Goal: Transaction & Acquisition: Purchase product/service

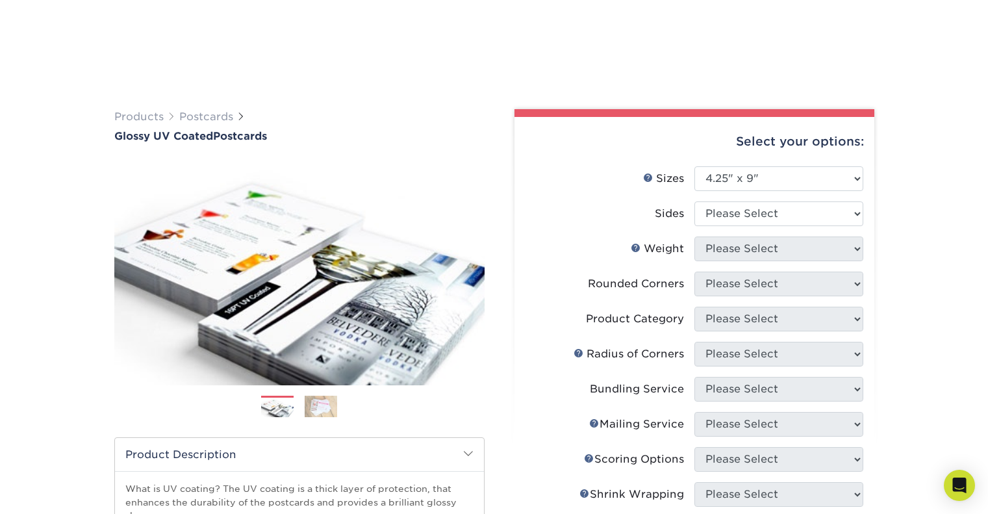
select select "4.25x9.00"
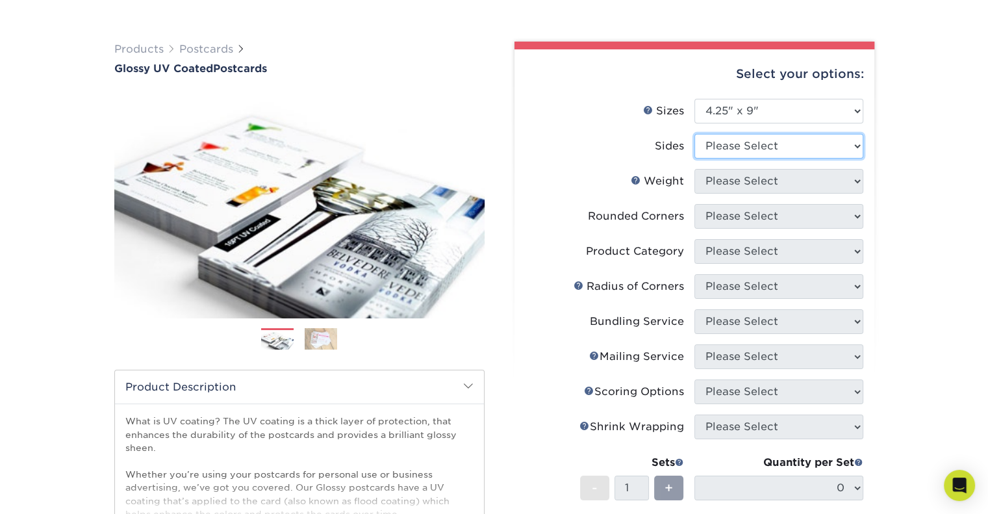
click at [762, 145] on select "Please Select Print Both Sides Print Front Only" at bounding box center [779, 146] width 169 height 25
select select "13abbda7-1d64-4f25-8bb2-c179b224825d"
click at [695, 134] on select "Please Select Print Both Sides Print Front Only" at bounding box center [779, 146] width 169 height 25
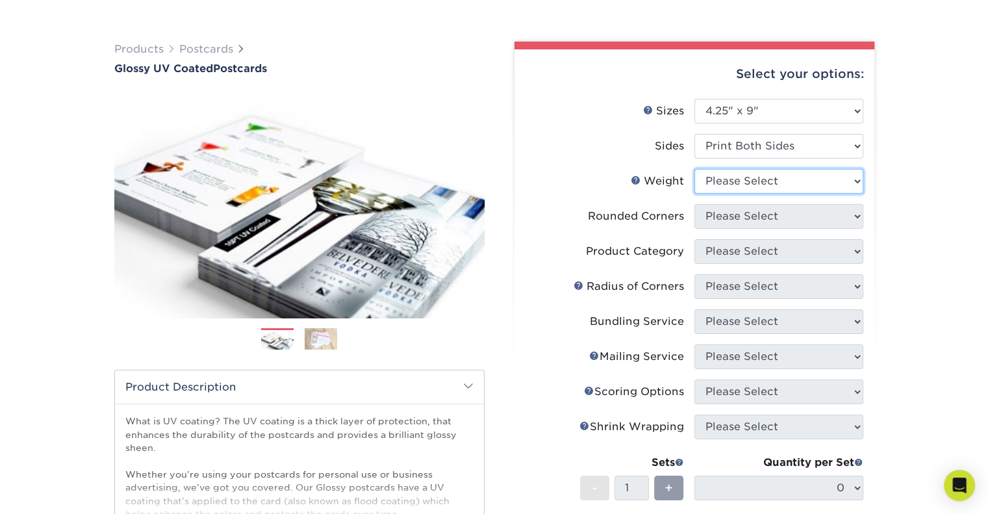
click at [759, 178] on select "Please Select 16PT 14PT 18PT C1S" at bounding box center [779, 181] width 169 height 25
select select "16PT"
click at [695, 169] on select "Please Select 16PT 14PT 18PT C1S" at bounding box center [779, 181] width 169 height 25
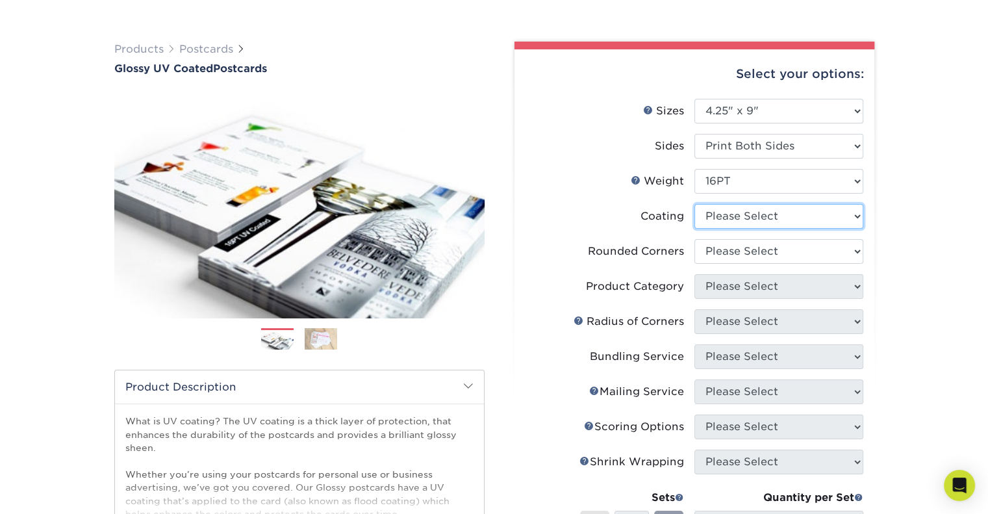
click at [753, 222] on select at bounding box center [779, 216] width 169 height 25
select select "ae367451-b2b8-45df-a344-0f05b6a12993"
click at [695, 204] on select at bounding box center [779, 216] width 169 height 25
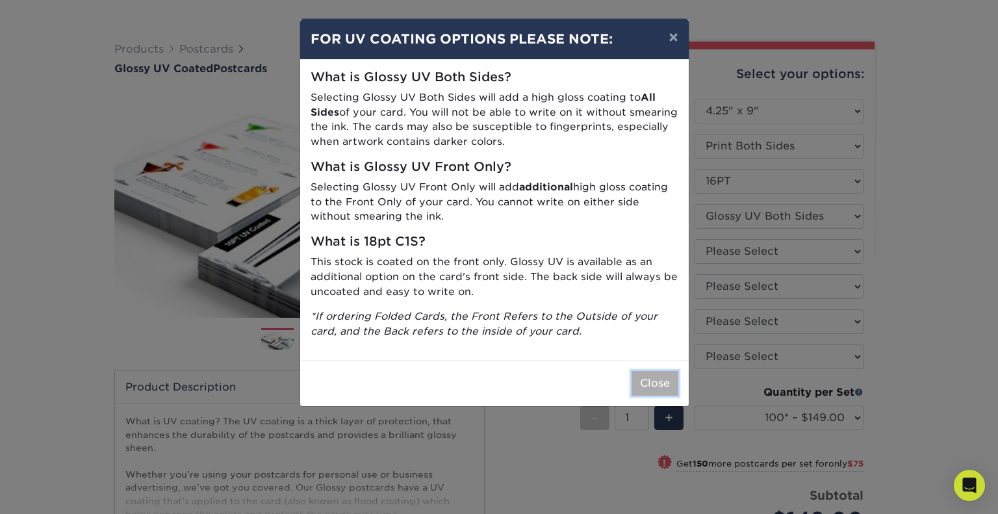
click at [653, 382] on button "Close" at bounding box center [655, 383] width 47 height 25
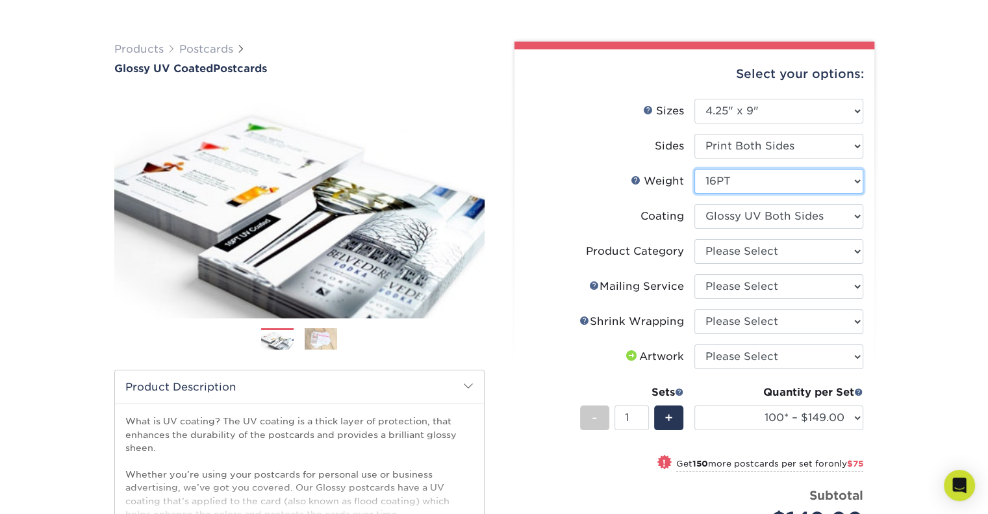
click at [792, 181] on select "Please Select 16PT 14PT 18PT C1S" at bounding box center [779, 181] width 169 height 25
select select "18PTC1S"
click at [695, 169] on select "Please Select 16PT 14PT 18PT C1S" at bounding box center [779, 181] width 169 height 25
select select "-1"
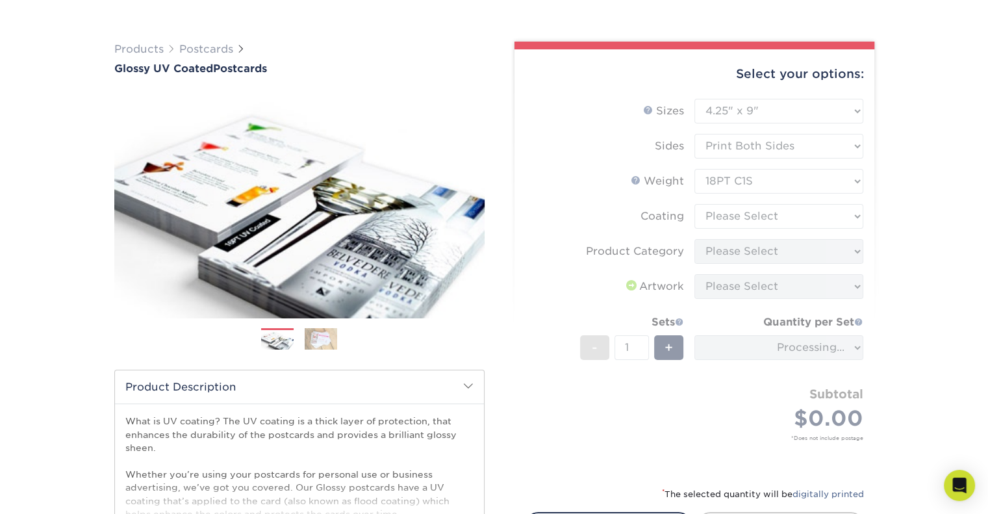
click at [642, 184] on form "Sizes Help Sizes Please Select 1.5" x 7" 2" x 4" 2" x 6" 2" x 7" 2" x 8" 2.12" …" at bounding box center [694, 285] width 339 height 372
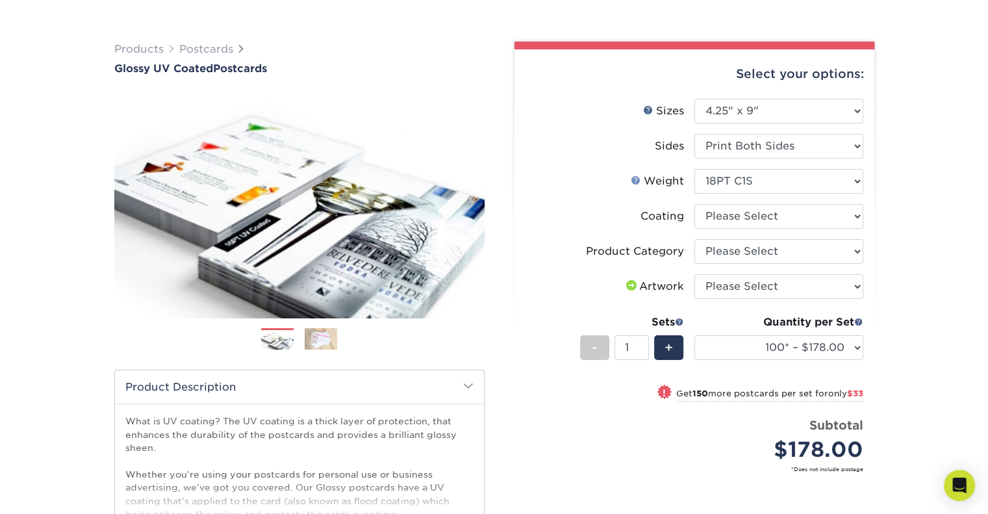
click at [636, 176] on link "Weight Help" at bounding box center [636, 180] width 10 height 10
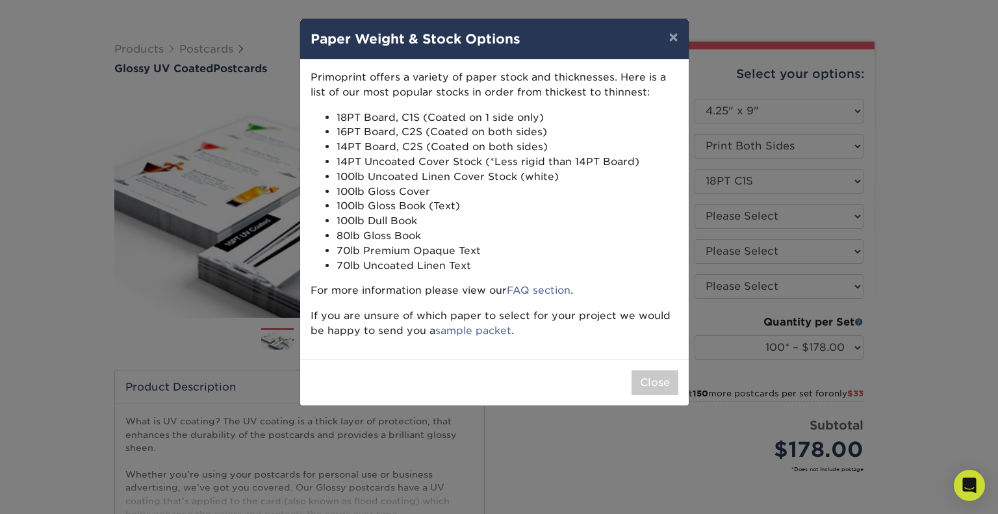
click at [808, 197] on div "× Paper Weight & Stock Options Primoprint offers a variety of paper stock and t…" at bounding box center [499, 257] width 998 height 514
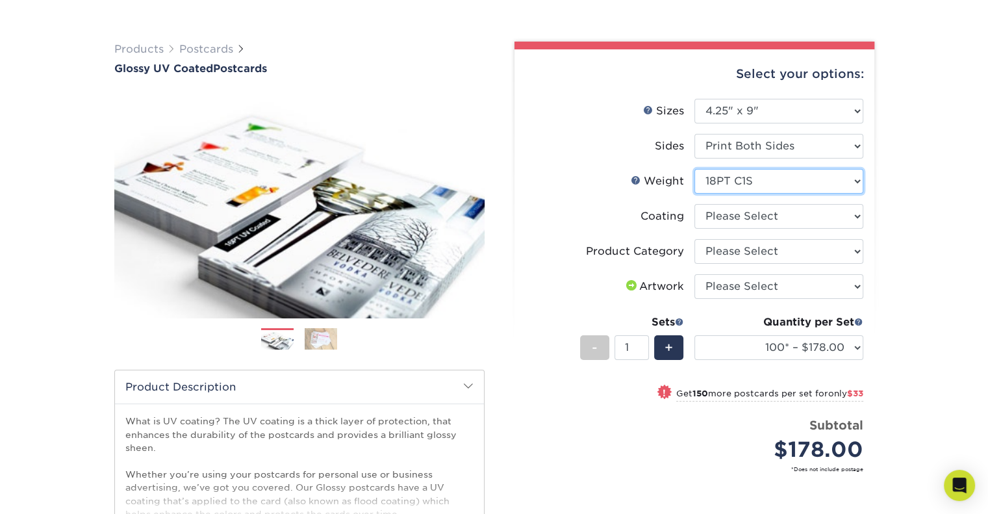
click at [798, 188] on select "Please Select 16PT 14PT 18PT C1S" at bounding box center [779, 181] width 169 height 25
select select "16PT"
click at [695, 169] on select "Please Select 16PT 14PT 18PT C1S" at bounding box center [779, 181] width 169 height 25
select select
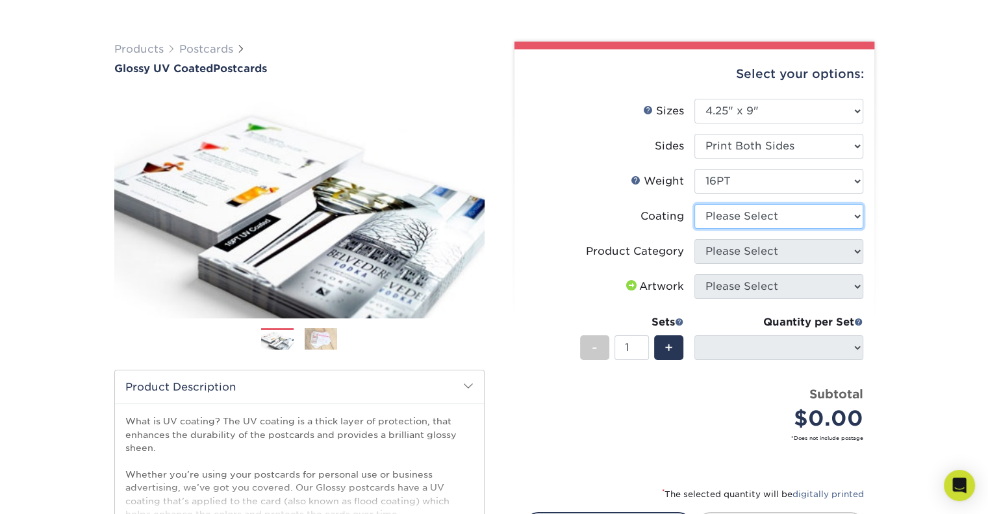
click at [786, 218] on select at bounding box center [779, 216] width 169 height 25
select select "ae367451-b2b8-45df-a344-0f05b6a12993"
click at [695, 204] on select at bounding box center [779, 216] width 169 height 25
select select "-1"
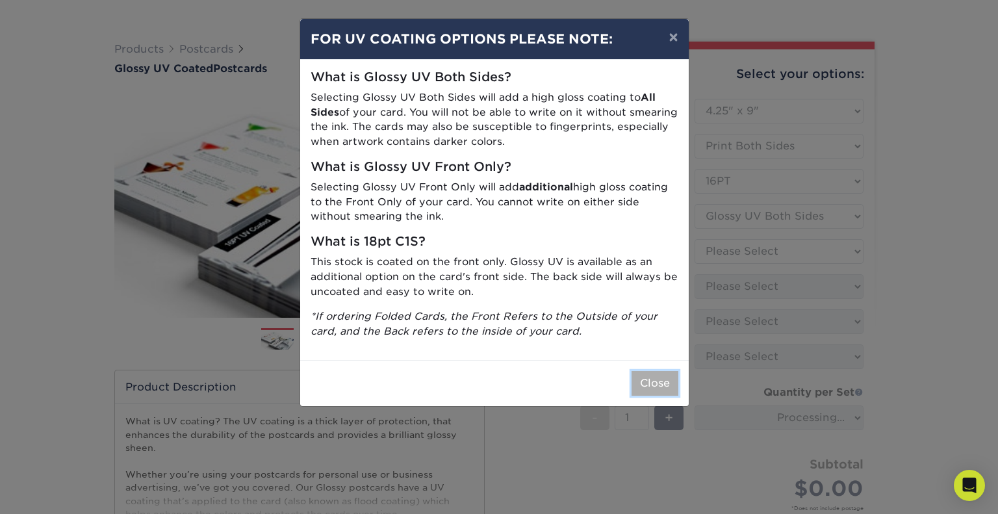
click at [673, 388] on button "Close" at bounding box center [655, 383] width 47 height 25
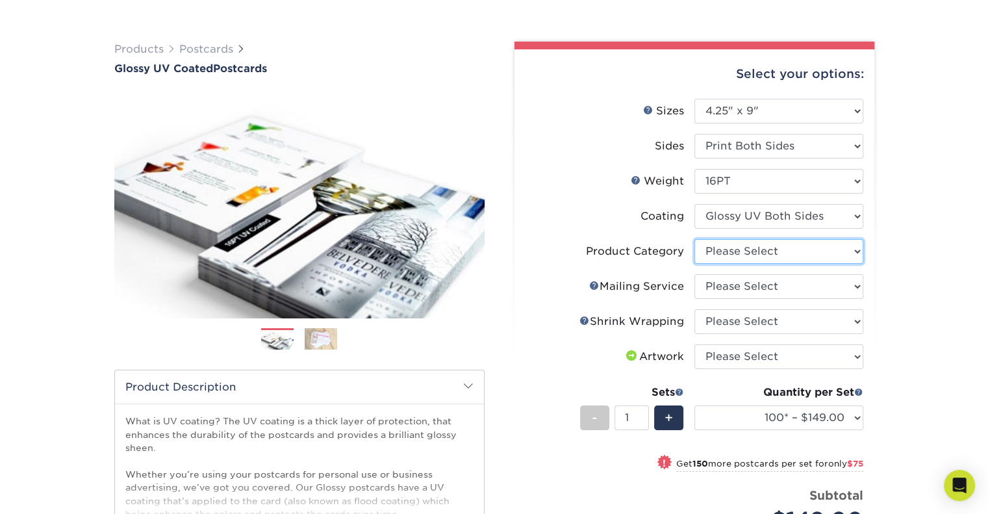
click at [756, 254] on select "Please Select Postcards" at bounding box center [779, 251] width 169 height 25
select select "9b7272e0-d6c8-4c3c-8e97-d3a1bcdab858"
click at [695, 239] on select "Please Select Postcards" at bounding box center [779, 251] width 169 height 25
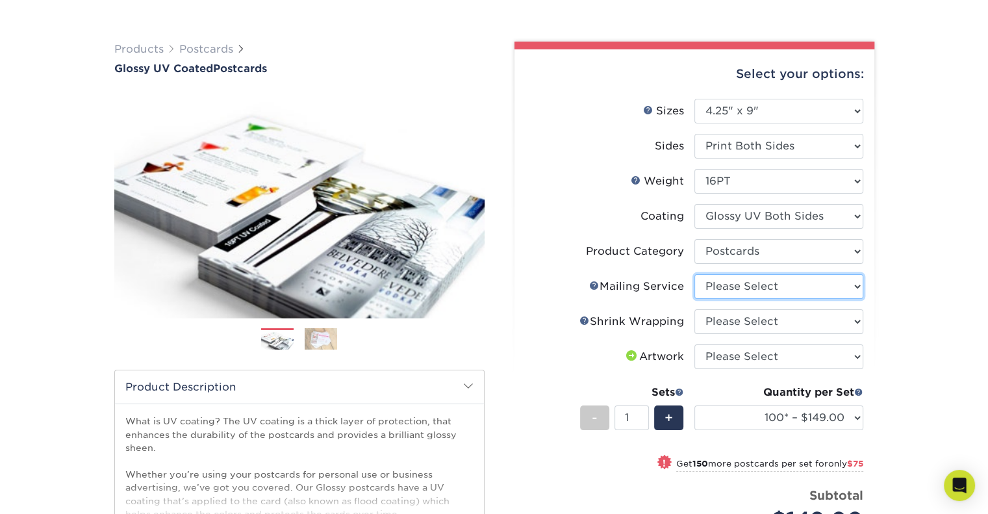
click at [751, 283] on select "Please Select No Direct Mailing Service No, I will mail/stamp/imprint Direct Ma…" at bounding box center [779, 286] width 169 height 25
select select "3e5e9bdd-d78a-4c28-a41d-fe1407925ca6"
click at [695, 274] on select "Please Select No Direct Mailing Service No, I will mail/stamp/imprint Direct Ma…" at bounding box center [779, 286] width 169 height 25
click at [758, 316] on select "Please Select No Shrink Wrapping Shrink Wrap 100 Per Package Shrink Wrap 50 Per…" at bounding box center [779, 321] width 169 height 25
select select "c8749376-e7da-41d0-b3dc-647faf84d907"
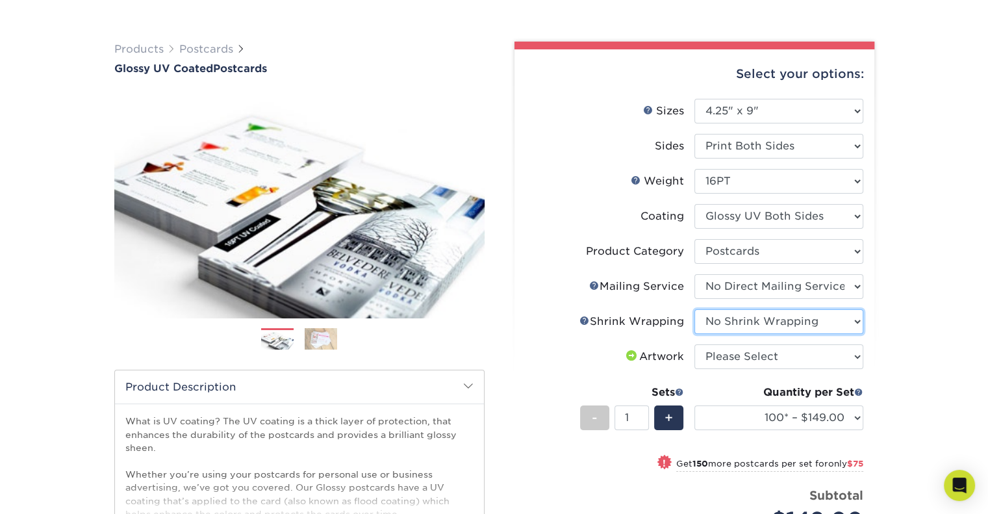
click at [695, 309] on select "Please Select No Shrink Wrapping Shrink Wrap 100 Per Package Shrink Wrap 50 Per…" at bounding box center [779, 321] width 169 height 25
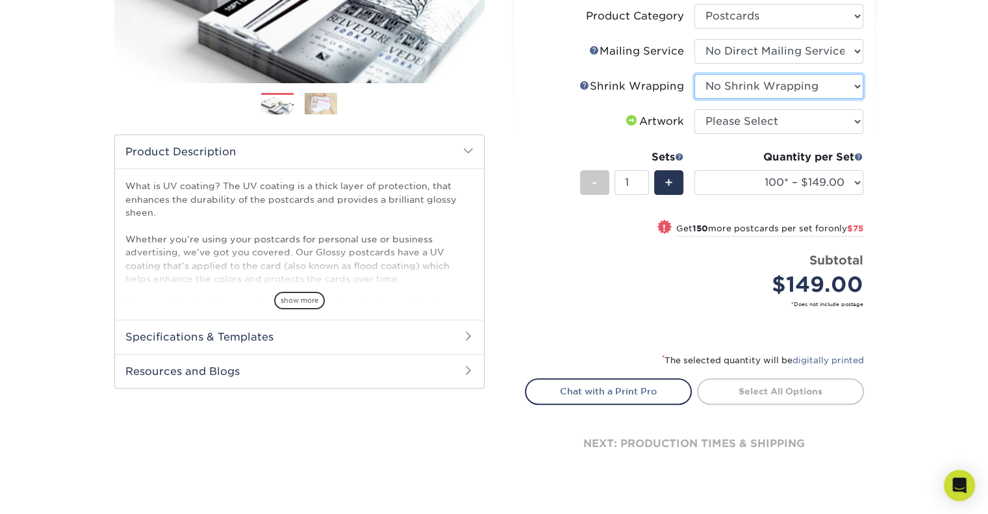
scroll to position [309, 0]
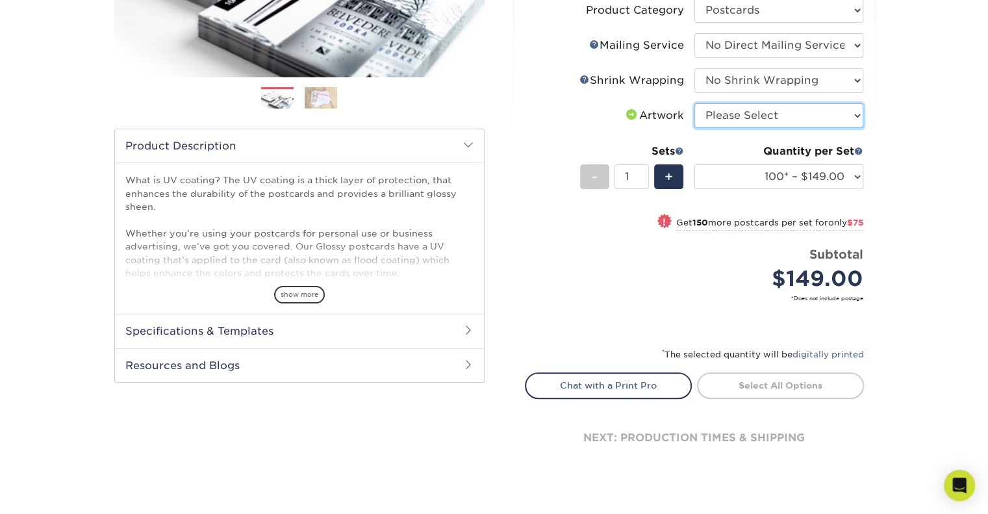
click at [777, 122] on select "Please Select I will upload files I need a design - $150" at bounding box center [779, 115] width 169 height 25
click at [954, 181] on div "Products Postcards Glossy UV Coated Postcards Previous Next show more 25" at bounding box center [494, 148] width 988 height 749
click at [835, 189] on div "Quantity per Set 100* – $149.00 250* – $224.00 500 – $248.00 1000 – $286.00 250…" at bounding box center [779, 174] width 169 height 60
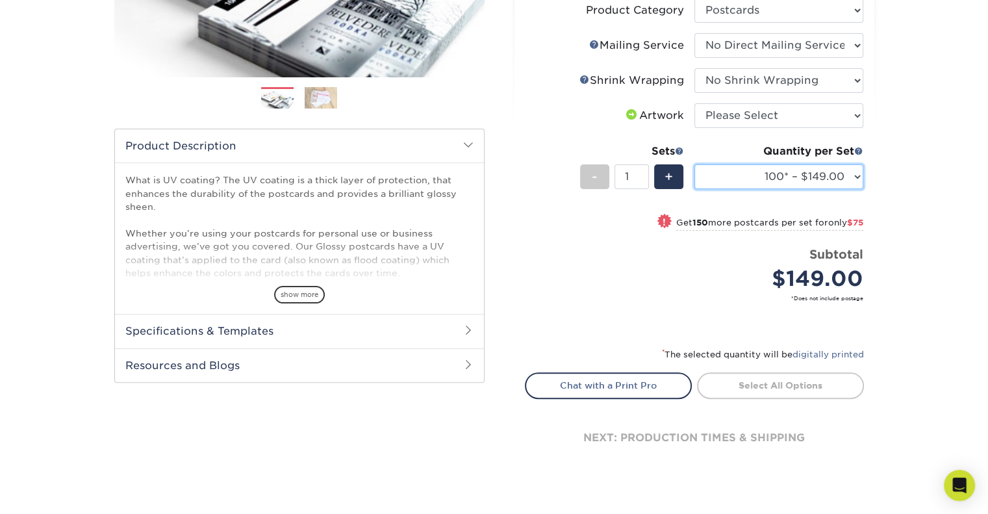
click at [832, 174] on select "100* – $149.00 250* – $224.00 500 – $248.00 1000 – $286.00 2500 – $460.00 5000 …" at bounding box center [779, 176] width 169 height 25
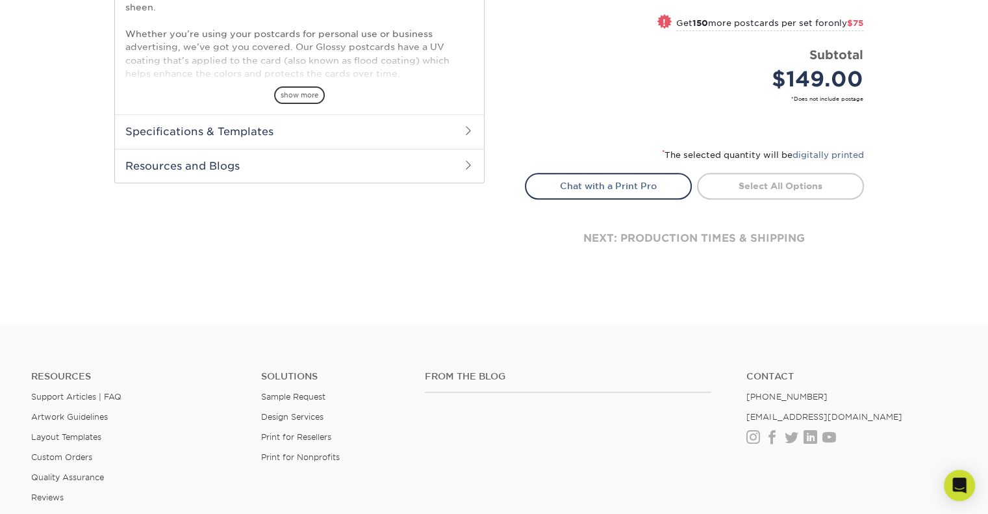
scroll to position [512, 0]
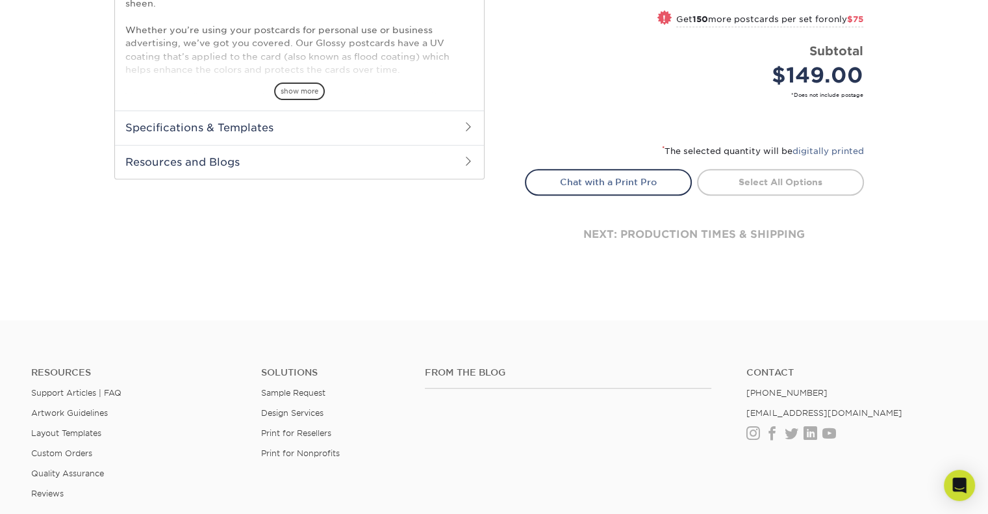
click at [721, 233] on div "next: production times & shipping" at bounding box center [694, 235] width 339 height 78
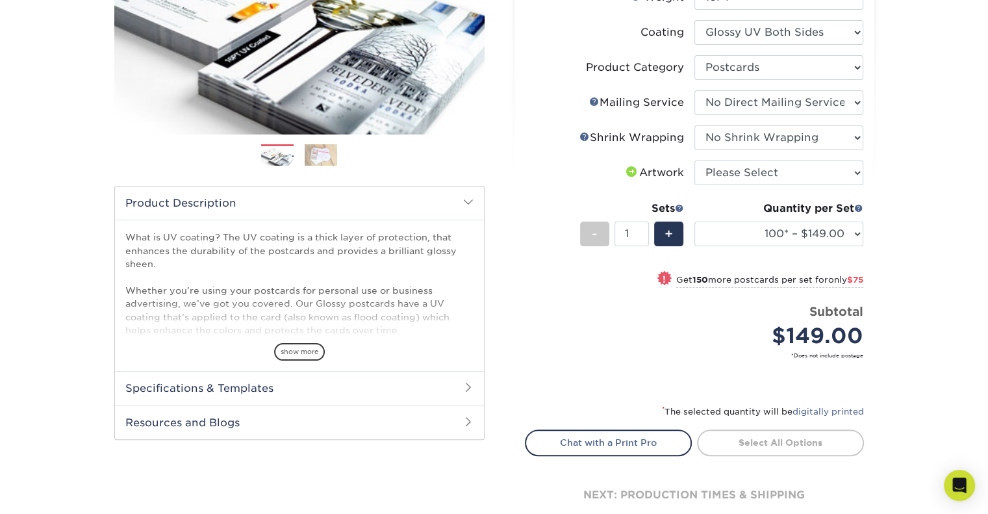
scroll to position [252, 0]
click at [762, 175] on select "Please Select I will upload files I need a design - $150" at bounding box center [779, 172] width 169 height 25
select select "upload"
click at [695, 160] on select "Please Select I will upload files I need a design - $150" at bounding box center [779, 172] width 169 height 25
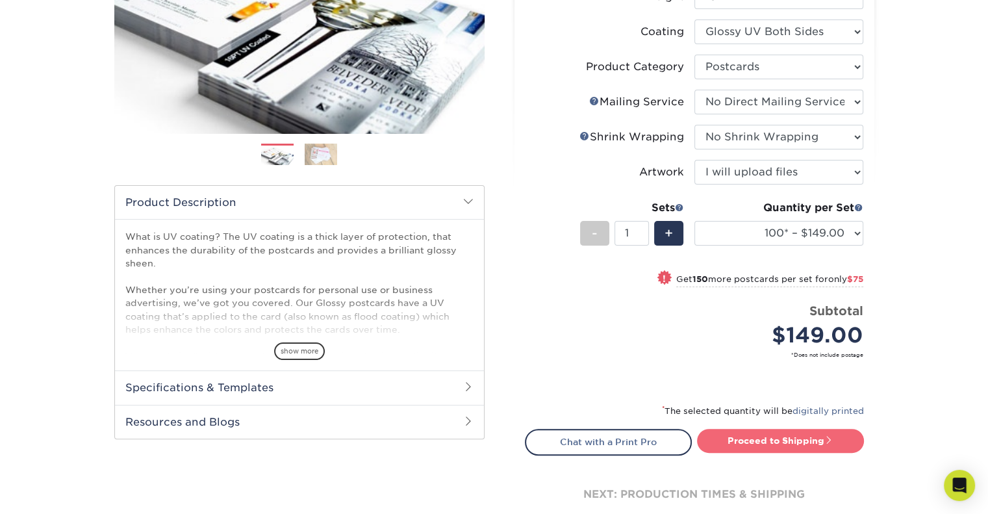
click at [753, 445] on link "Proceed to Shipping" at bounding box center [780, 440] width 167 height 23
type input "Set 1"
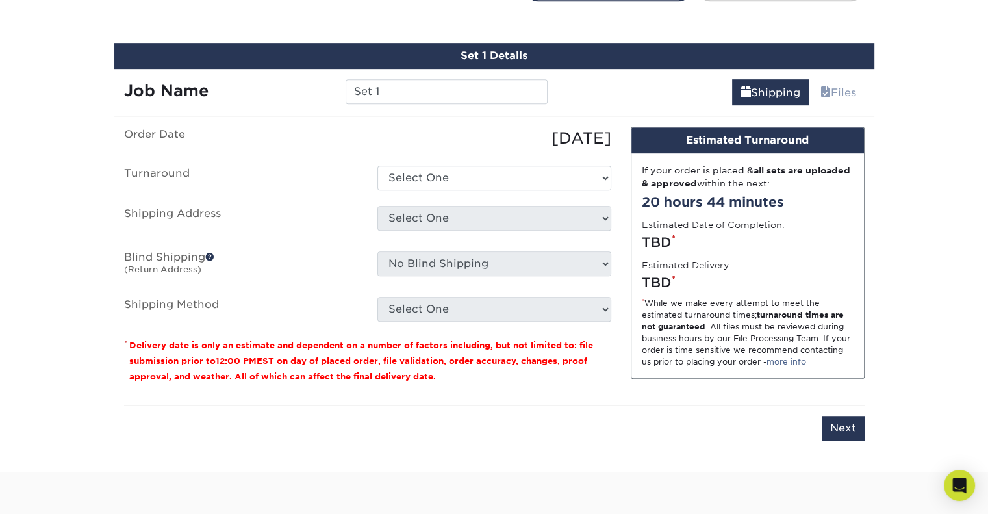
scroll to position [715, 0]
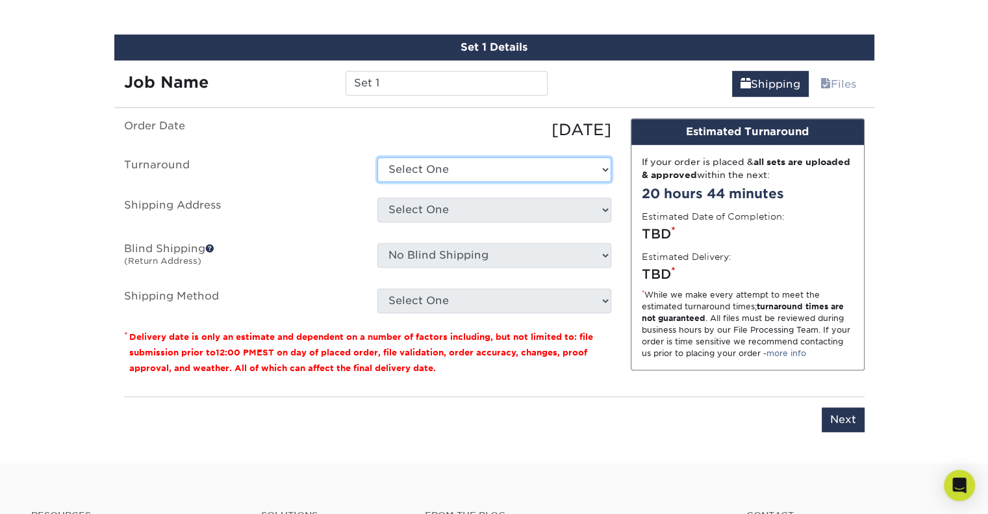
click at [582, 179] on select "Select One 2-4 Business Days 2 Day Next Business Day" at bounding box center [495, 169] width 234 height 25
select select "5165dc25-4935-4892-9a23-4493865e39ef"
click at [378, 157] on select "Select One 2-4 Business Days 2 Day Next Business Day" at bounding box center [495, 169] width 234 height 25
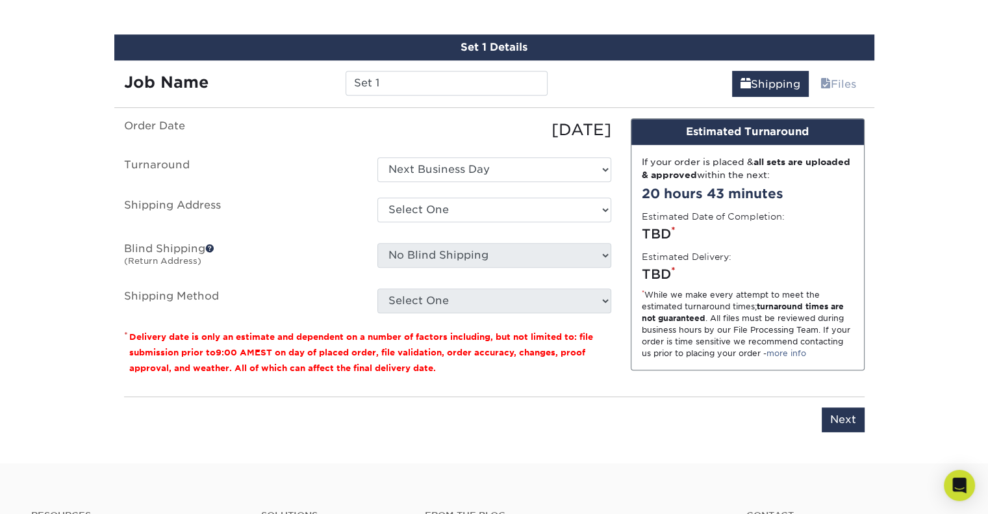
click at [548, 226] on ul "Order Date [DATE] [GEOGRAPHIC_DATA] Select One 2-4 Business Days 2 Day Next Bus…" at bounding box center [367, 215] width 487 height 195
click at [554, 220] on div "Select One + Add New Address - Login" at bounding box center [494, 213] width 253 height 30
click at [565, 206] on select "Select One + Add New Address - Login" at bounding box center [495, 210] width 234 height 25
click at [378, 198] on select "Select One + Add New Address - Login" at bounding box center [495, 210] width 234 height 25
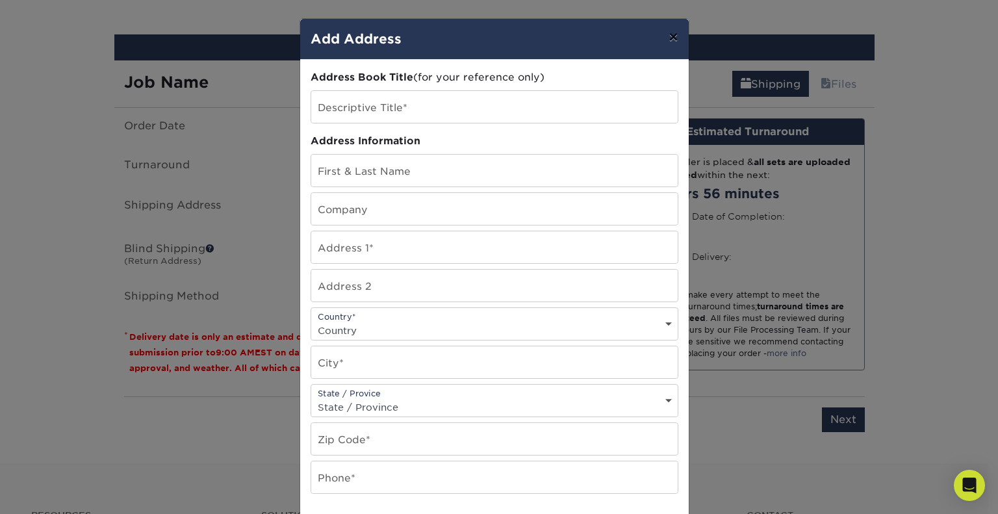
click at [668, 39] on button "×" at bounding box center [673, 37] width 30 height 36
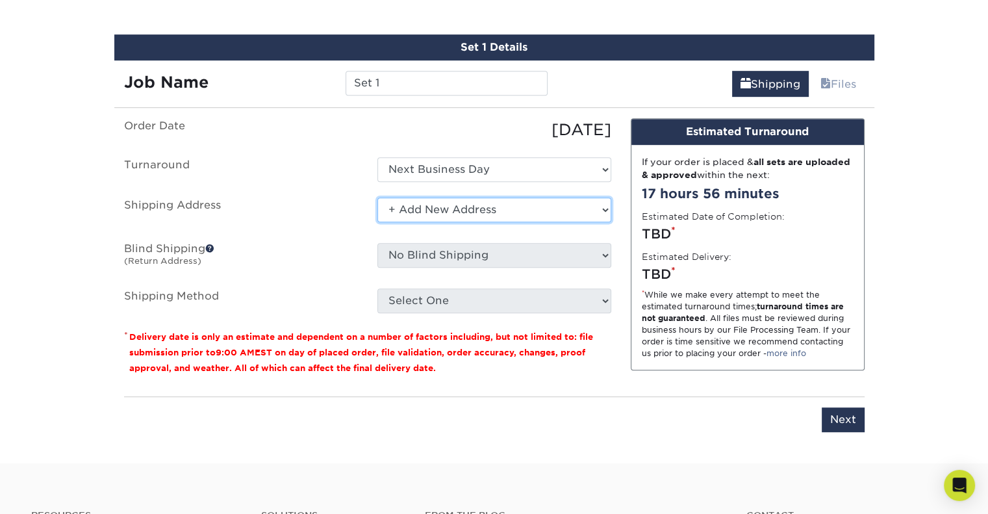
click at [520, 208] on select "Select One + Add New Address - Login" at bounding box center [495, 210] width 234 height 25
click at [378, 222] on select "Select One + Add New Address - Login" at bounding box center [495, 210] width 234 height 25
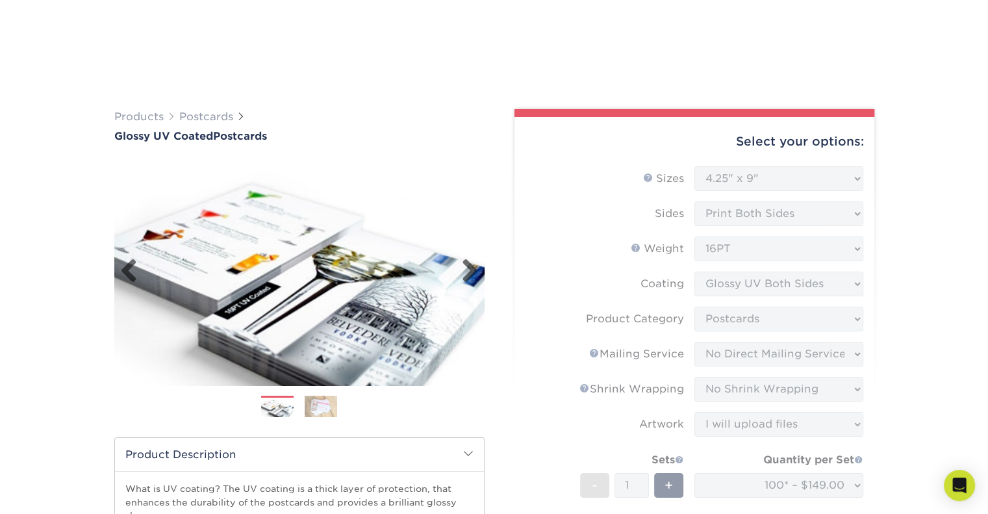
scroll to position [0, 1]
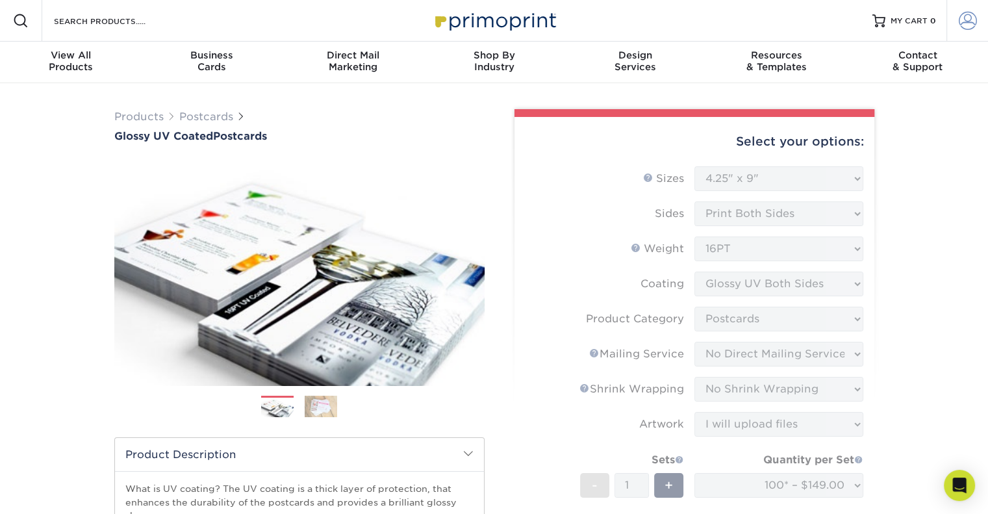
click at [972, 14] on span at bounding box center [968, 21] width 18 height 18
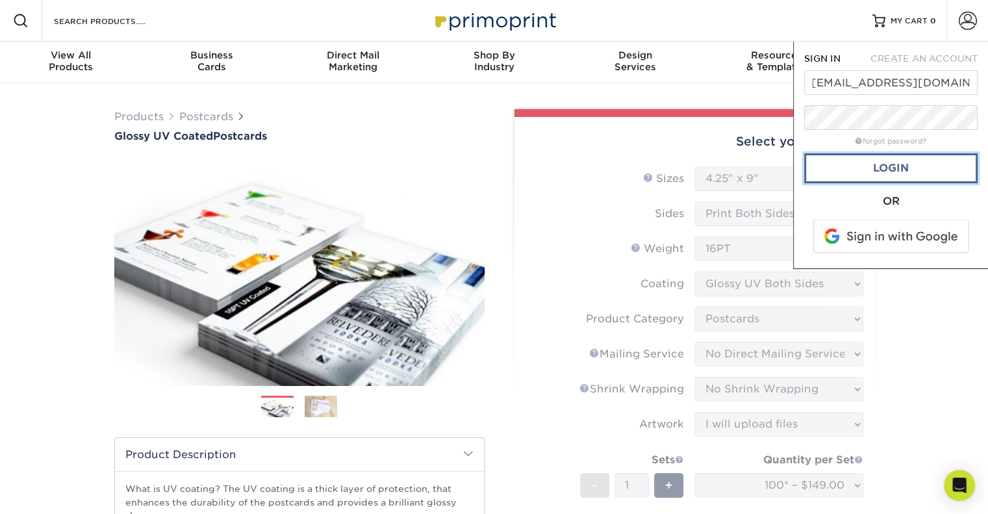
scroll to position [0, 0]
click at [873, 168] on link "Login" at bounding box center [892, 168] width 174 height 30
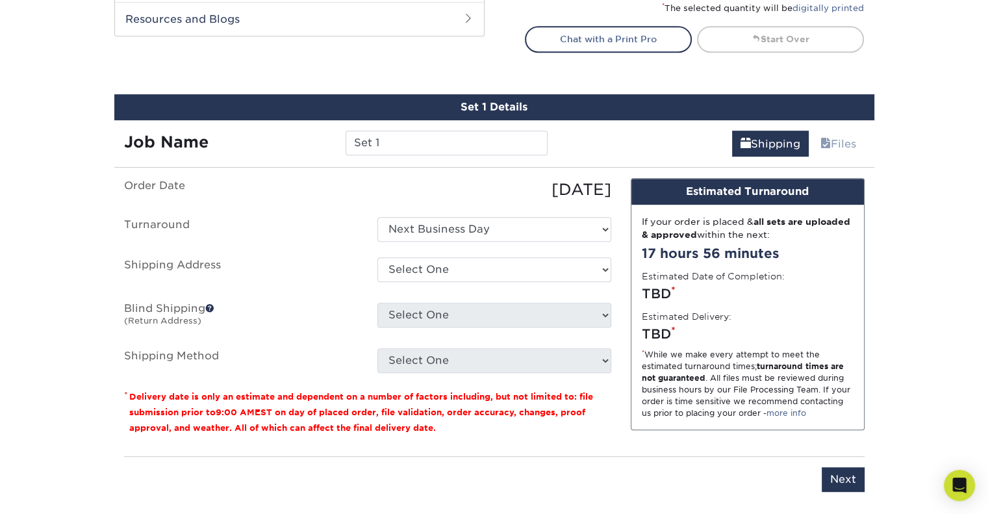
scroll to position [660, 0]
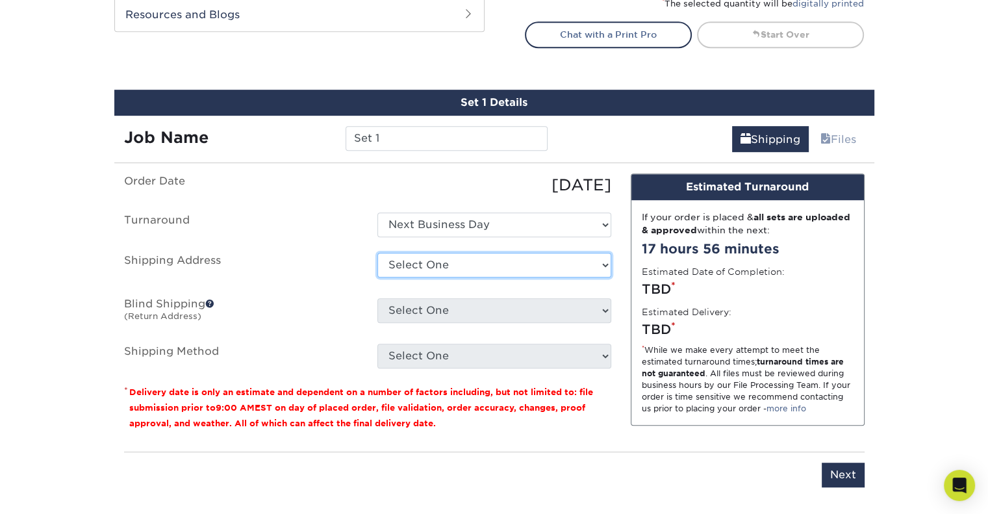
click at [604, 264] on select "Select One [STREET_ADDRESS] + Add New Address" at bounding box center [495, 265] width 234 height 25
select select "152699"
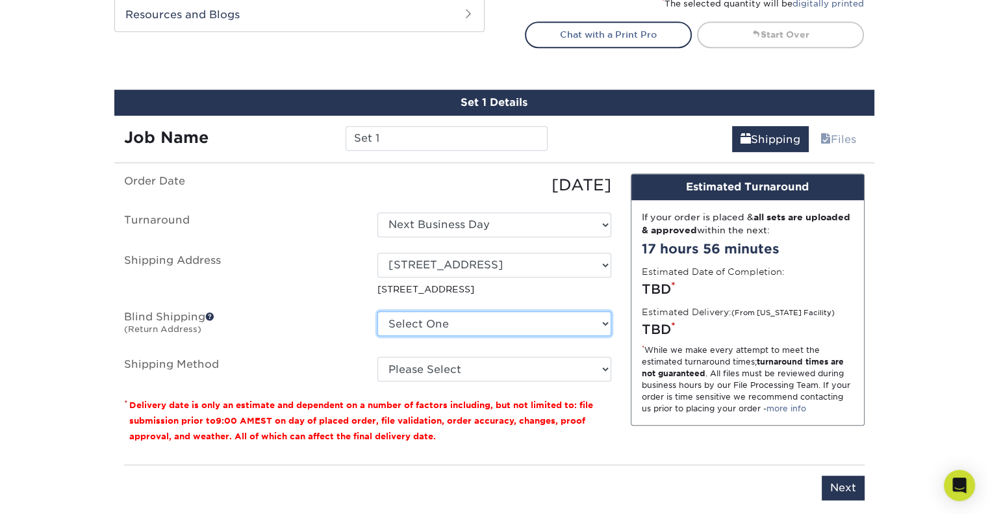
click at [601, 315] on select "Select One [STREET_ADDRESS] + Add New Address" at bounding box center [495, 323] width 234 height 25
click at [322, 326] on label "Blind Shipping (Return Address)" at bounding box center [240, 326] width 253 height 30
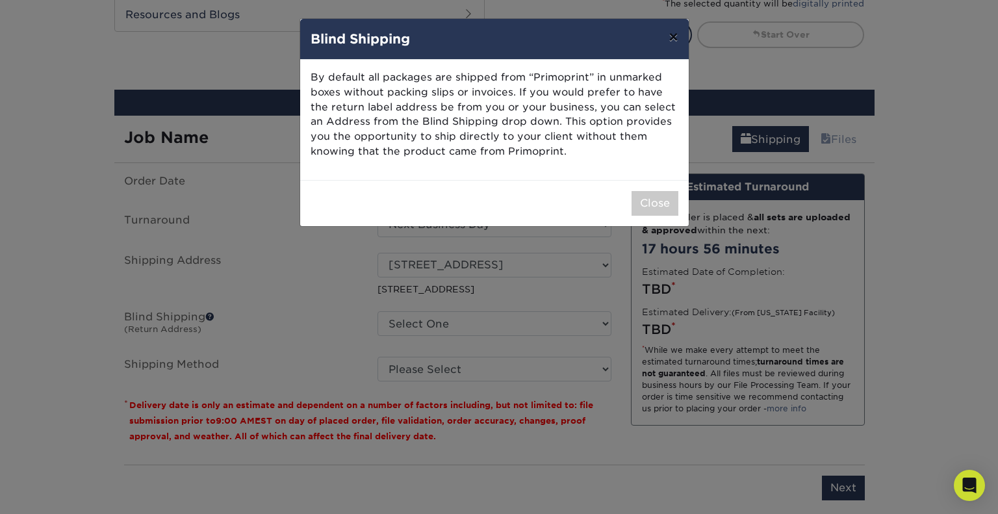
click at [665, 37] on button "×" at bounding box center [673, 37] width 30 height 36
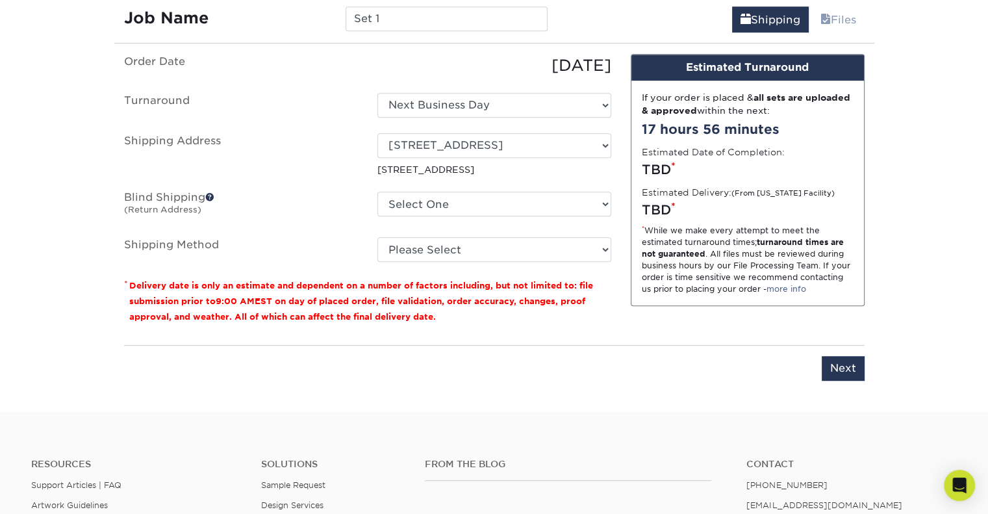
scroll to position [806, 0]
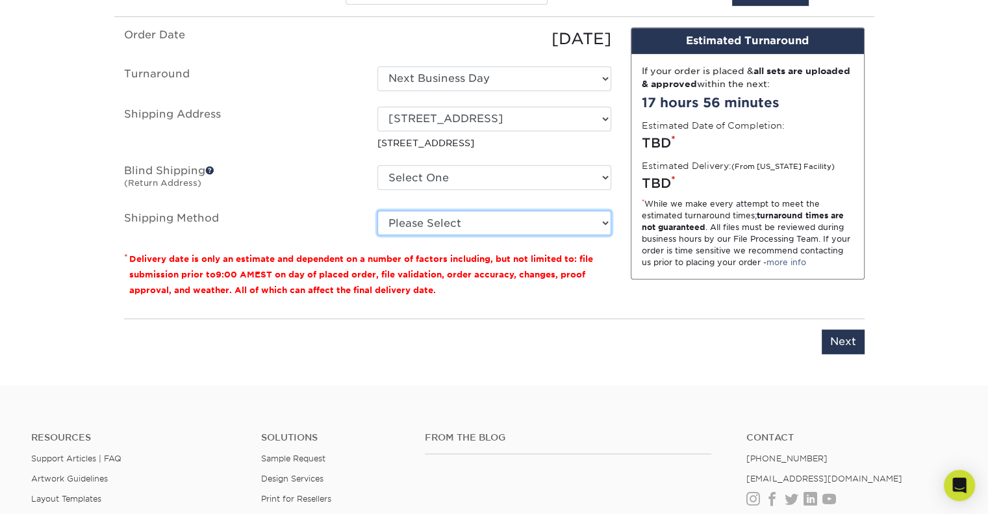
click at [463, 218] on select "Please Select Ground Shipping (+$16.21) 3 Day Shipping Service (+$19.95) 2 Day …" at bounding box center [495, 223] width 234 height 25
click at [378, 211] on select "Please Select Ground Shipping (+$16.21) 3 Day Shipping Service (+$19.95) 2 Day …" at bounding box center [495, 223] width 234 height 25
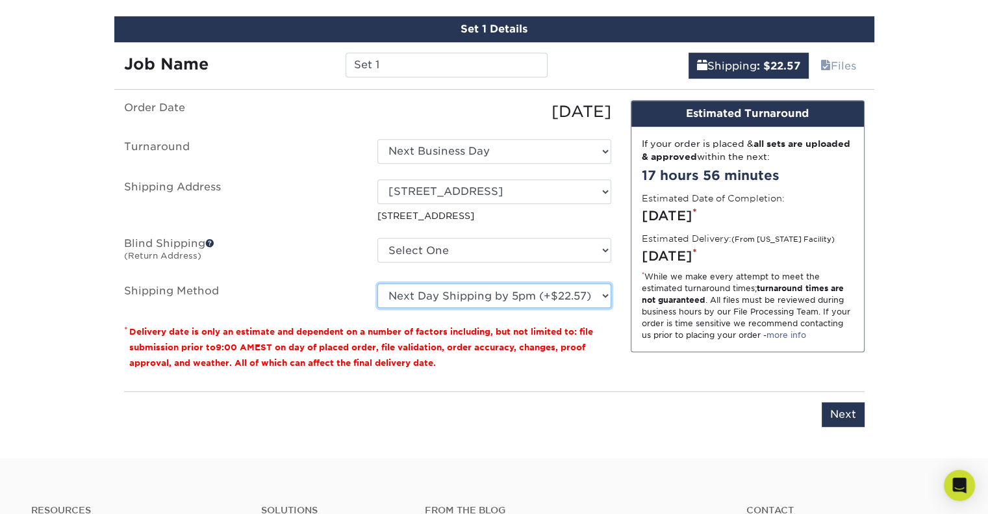
scroll to position [732, 0]
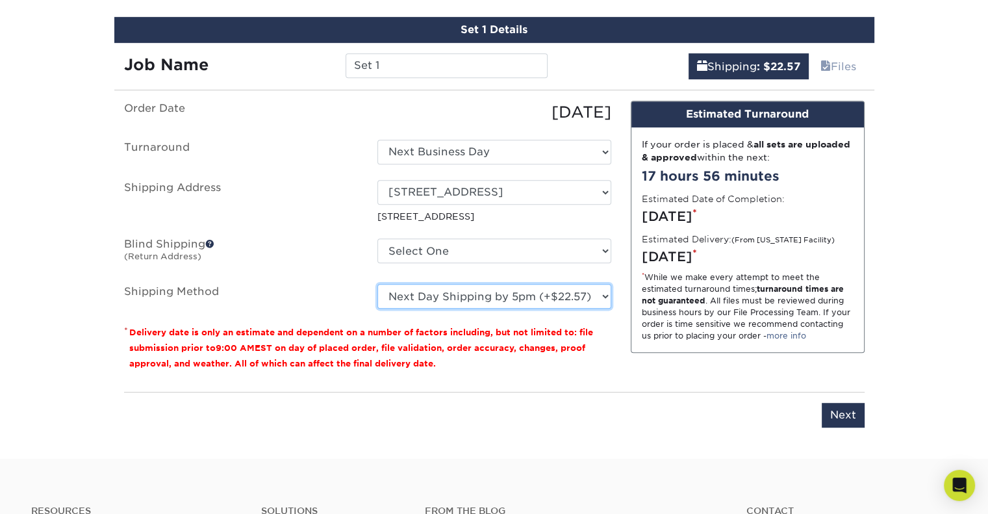
click at [500, 300] on select "Please Select Ground Shipping (+$16.21) 3 Day Shipping Service (+$19.95) 2 Day …" at bounding box center [495, 296] width 234 height 25
click at [378, 284] on select "Please Select Ground Shipping (+$16.21) 3 Day Shipping Service (+$19.95) 2 Day …" at bounding box center [495, 296] width 234 height 25
click at [550, 302] on select "Please Select Ground Shipping (+$16.21) 3 Day Shipping Service (+$19.95) 2 Day …" at bounding box center [495, 296] width 234 height 25
select select "01"
click at [378, 284] on select "Please Select Ground Shipping (+$16.21) 3 Day Shipping Service (+$19.95) 2 Day …" at bounding box center [495, 296] width 234 height 25
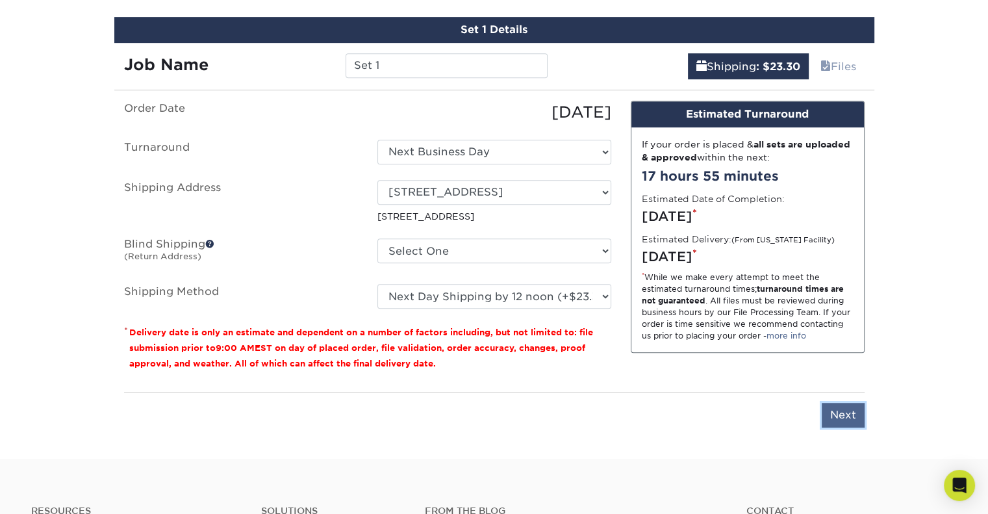
click at [833, 418] on input "Next" at bounding box center [843, 415] width 43 height 25
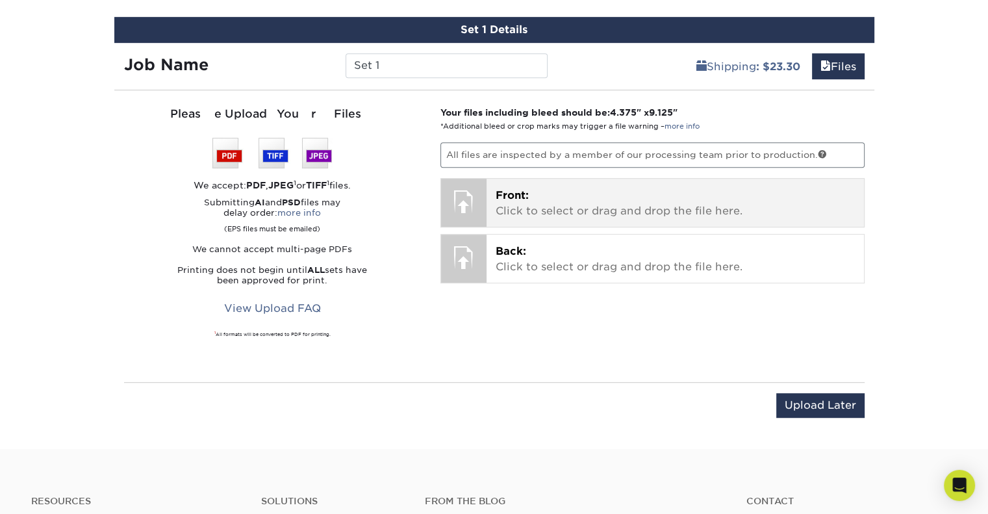
click at [569, 190] on p "Front: Click to select or drag and drop the file here." at bounding box center [675, 203] width 359 height 31
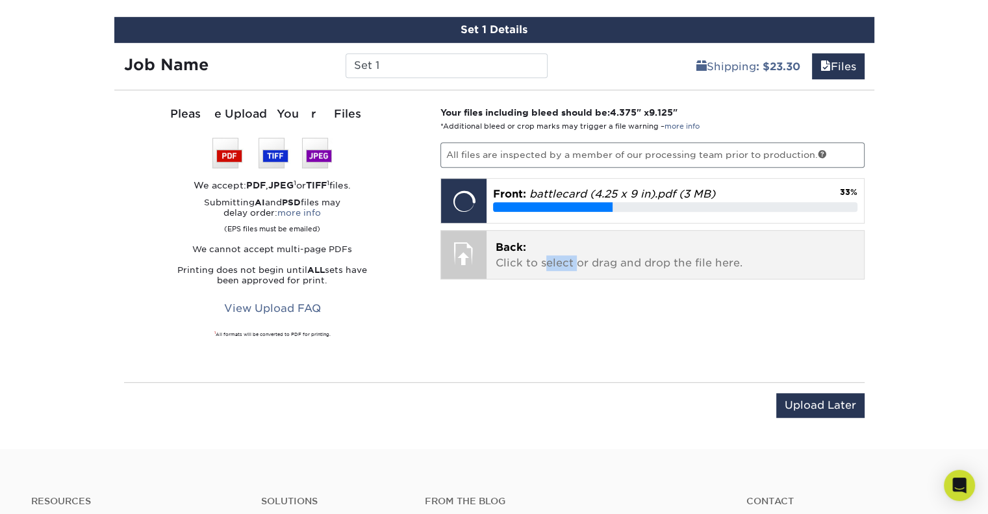
drag, startPoint x: 579, startPoint y: 284, endPoint x: 547, endPoint y: 259, distance: 40.3
click at [547, 259] on div "Your files including bleed should be: 4.375 " x 9.125 " *Additional bleed or cr…" at bounding box center [653, 236] width 444 height 261
click at [547, 259] on p "Back: Click to select or drag and drop the file here." at bounding box center [675, 255] width 359 height 31
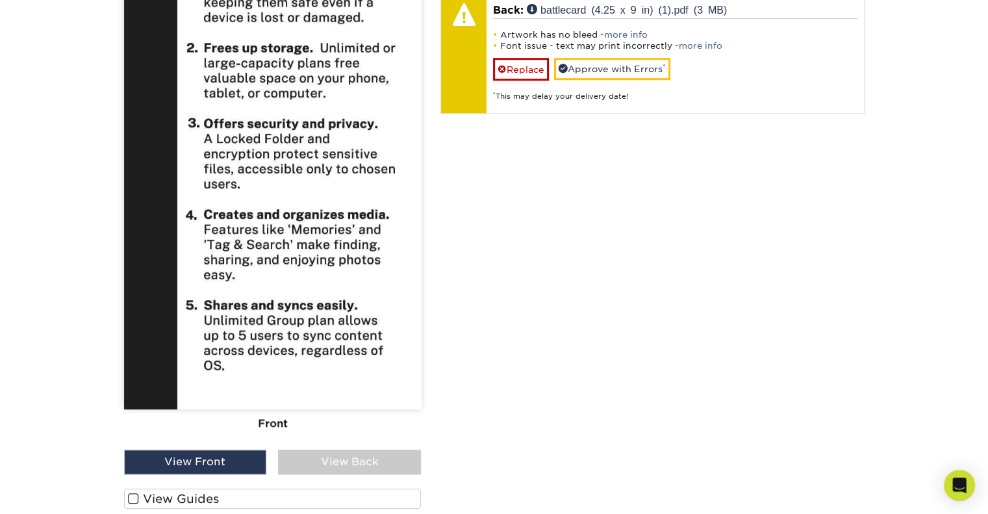
scroll to position [1051, 0]
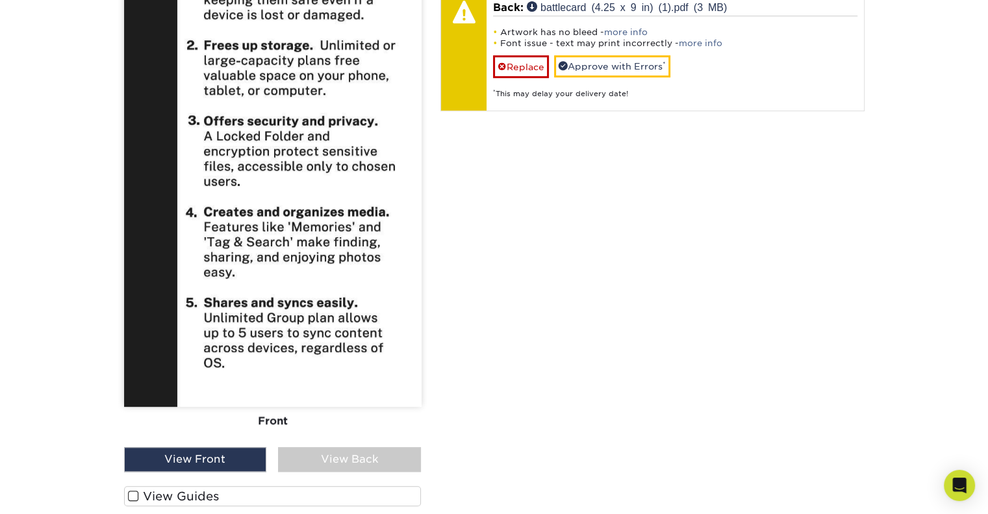
click at [368, 467] on div "View Back" at bounding box center [349, 459] width 143 height 25
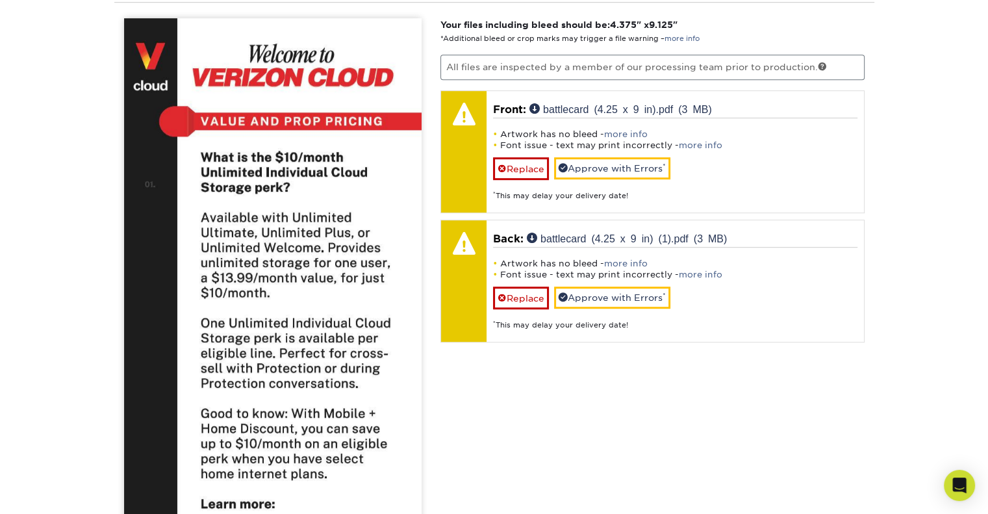
scroll to position [808, 0]
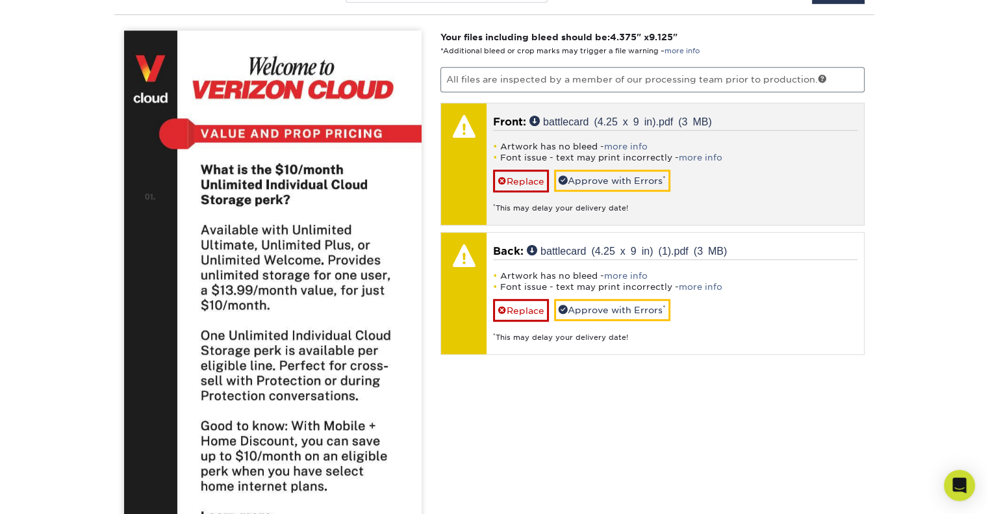
click at [697, 162] on div "Artwork has no bleed - more info Font issue - text may print incorrectly - more…" at bounding box center [675, 172] width 365 height 84
click at [702, 155] on link "more info" at bounding box center [701, 158] width 44 height 10
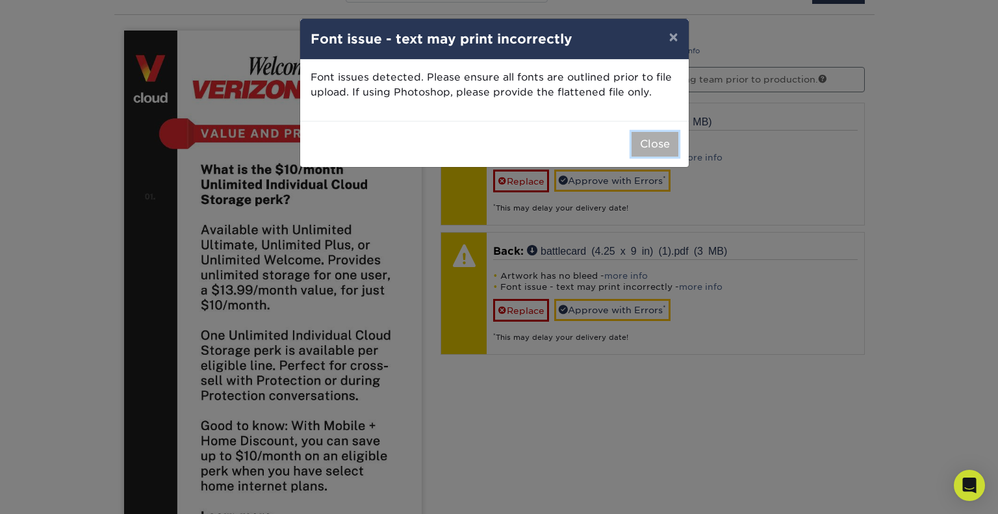
click at [663, 147] on button "Close" at bounding box center [655, 144] width 47 height 25
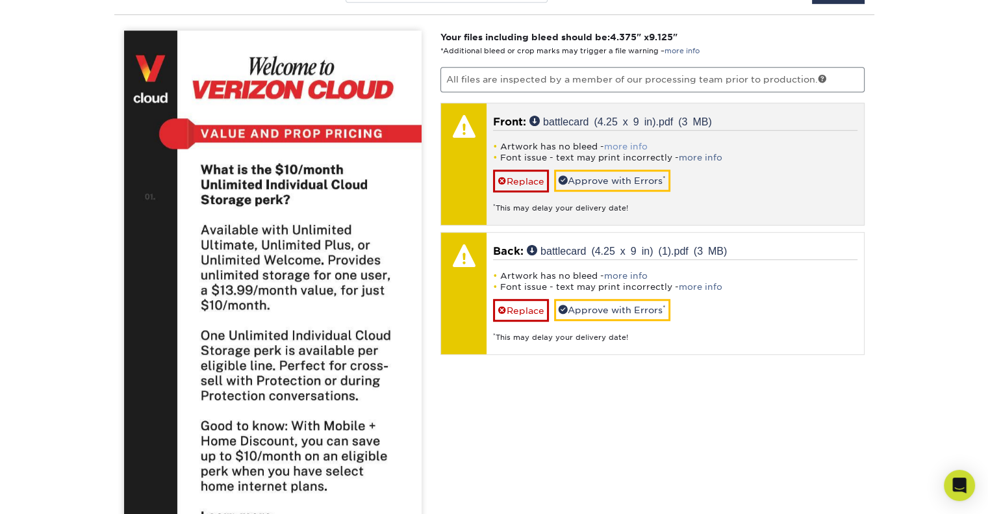
click at [639, 145] on link "more info" at bounding box center [626, 147] width 44 height 10
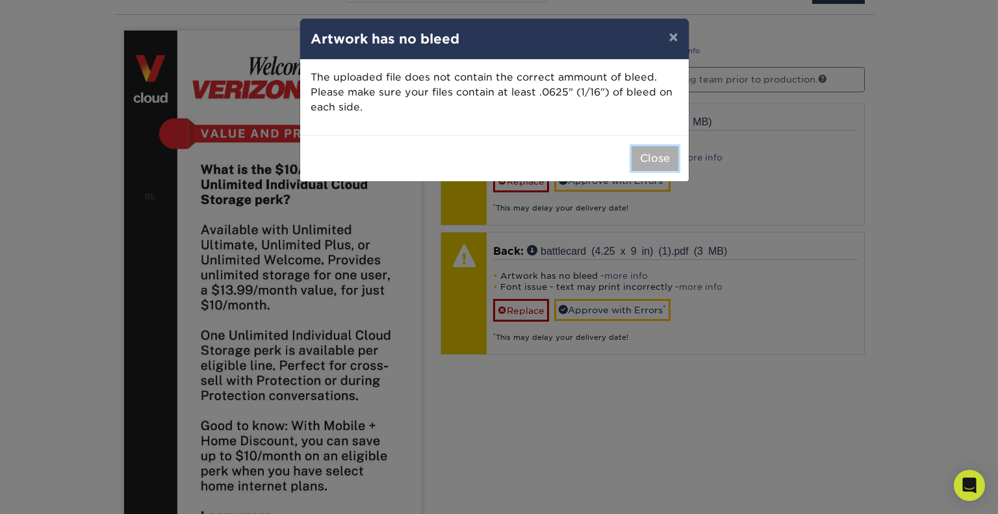
click at [647, 161] on button "Close" at bounding box center [655, 158] width 47 height 25
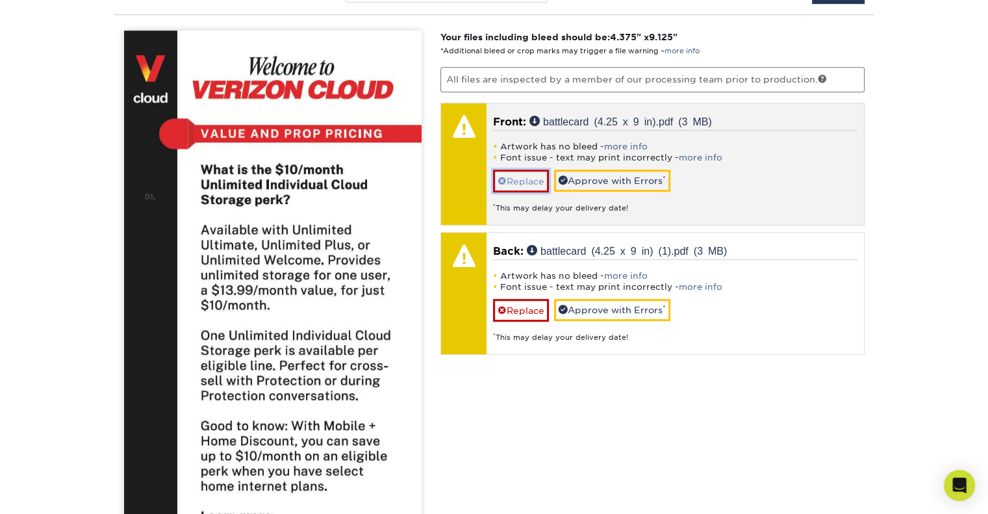
click at [526, 186] on link "Replace" at bounding box center [521, 181] width 56 height 23
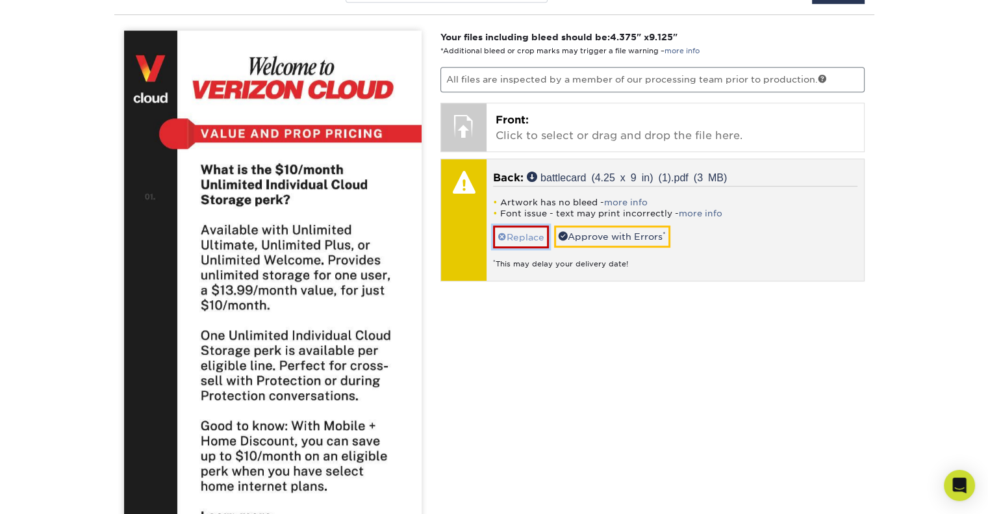
click at [513, 231] on link "Replace" at bounding box center [521, 237] width 56 height 23
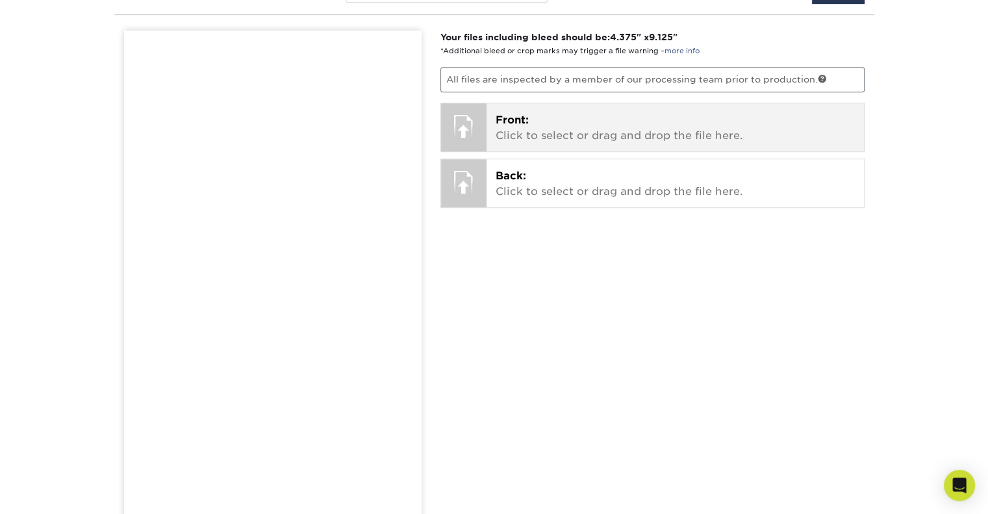
click at [474, 114] on div at bounding box center [463, 125] width 45 height 45
click at [522, 131] on p "Front: Click to select or drag and drop the file here." at bounding box center [675, 127] width 359 height 31
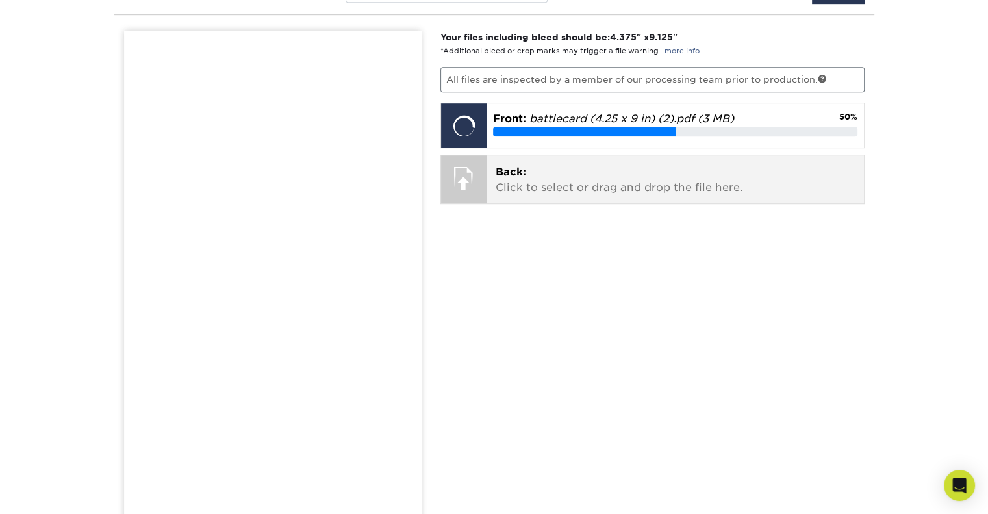
click at [465, 179] on div at bounding box center [463, 177] width 45 height 45
click at [465, 169] on div at bounding box center [463, 177] width 45 height 45
click at [458, 173] on div at bounding box center [463, 177] width 45 height 45
click at [548, 178] on p "Back: Click to select or drag and drop the file here." at bounding box center [675, 179] width 359 height 31
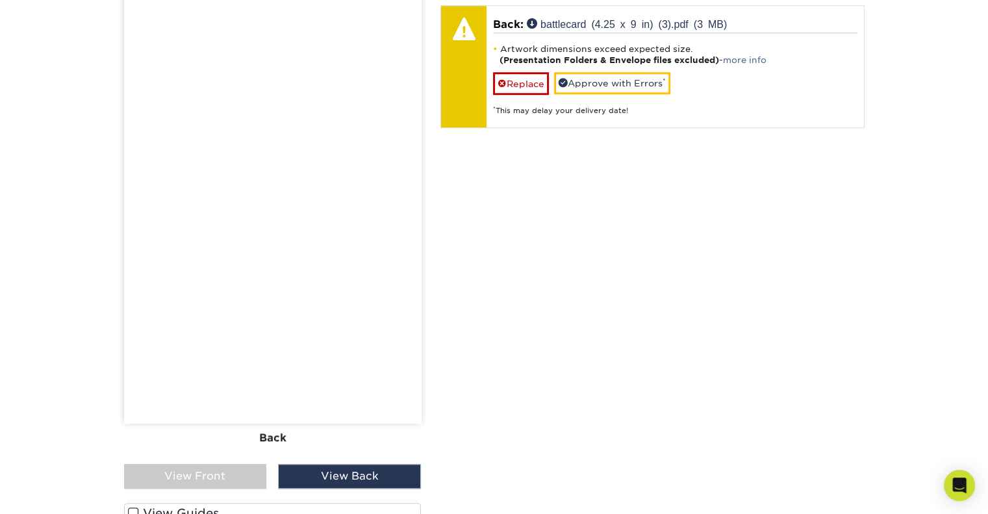
scroll to position [1039, 0]
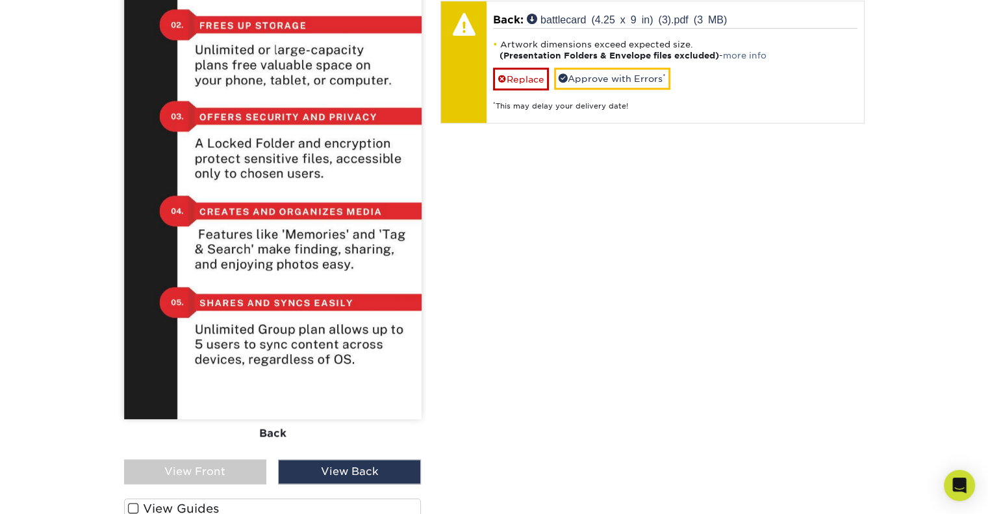
click at [337, 470] on div "View Back" at bounding box center [349, 471] width 143 height 25
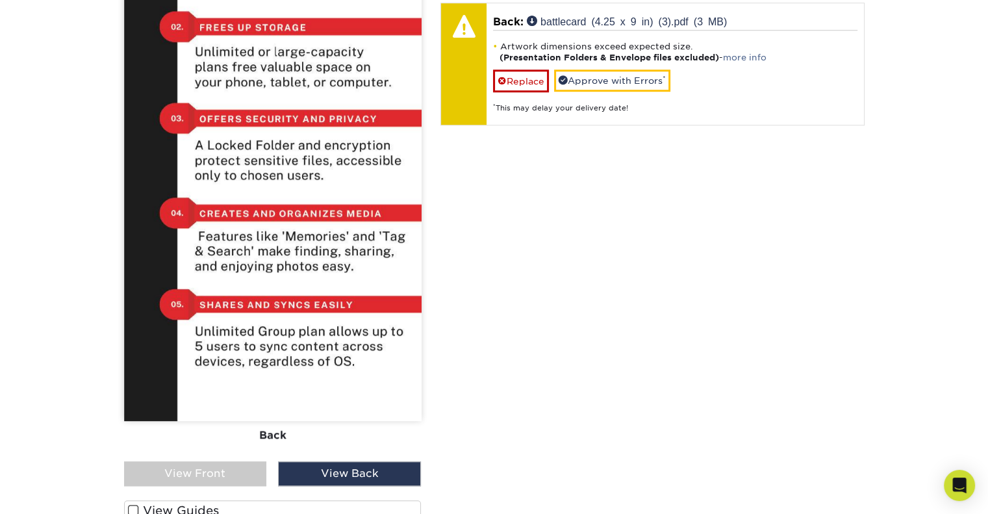
click at [355, 472] on div "View Back" at bounding box center [349, 473] width 143 height 25
click at [228, 474] on div "View Front" at bounding box center [195, 473] width 143 height 25
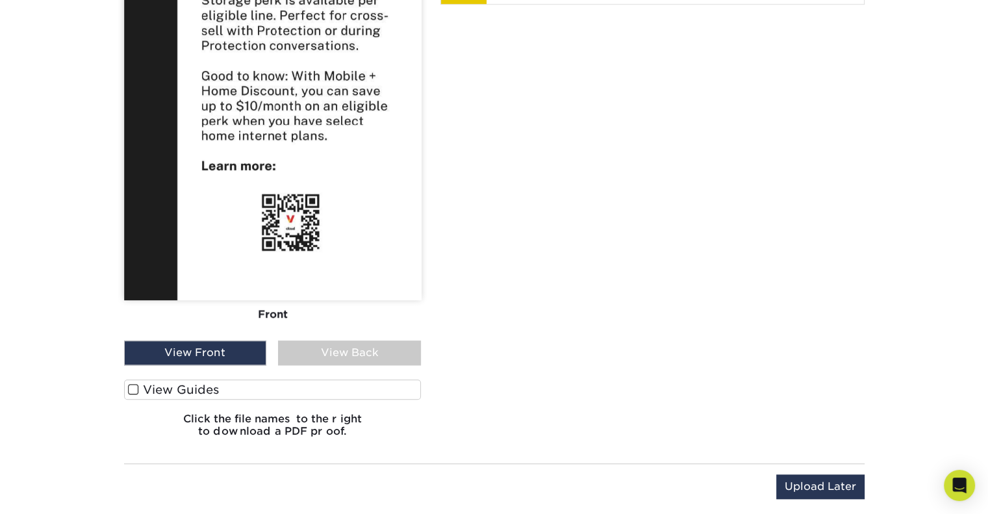
scroll to position [1167, 0]
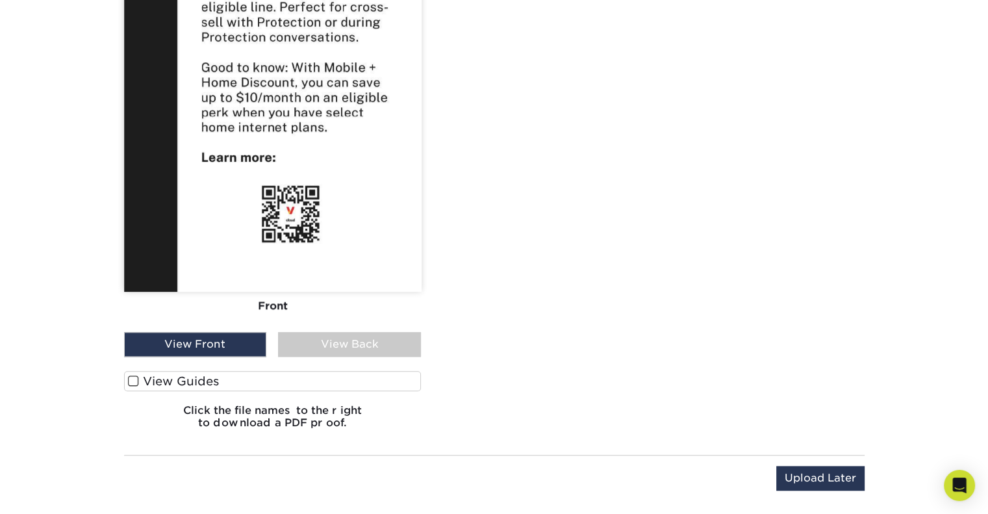
click at [341, 354] on div "View Back" at bounding box center [349, 344] width 143 height 25
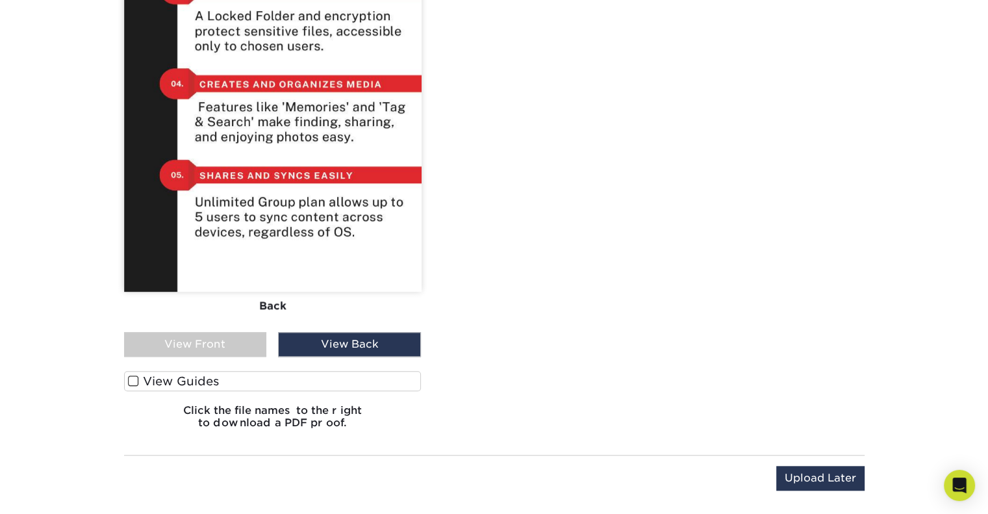
click at [135, 376] on span at bounding box center [133, 381] width 11 height 12
click at [0, 0] on input "View Guides" at bounding box center [0, 0] width 0 height 0
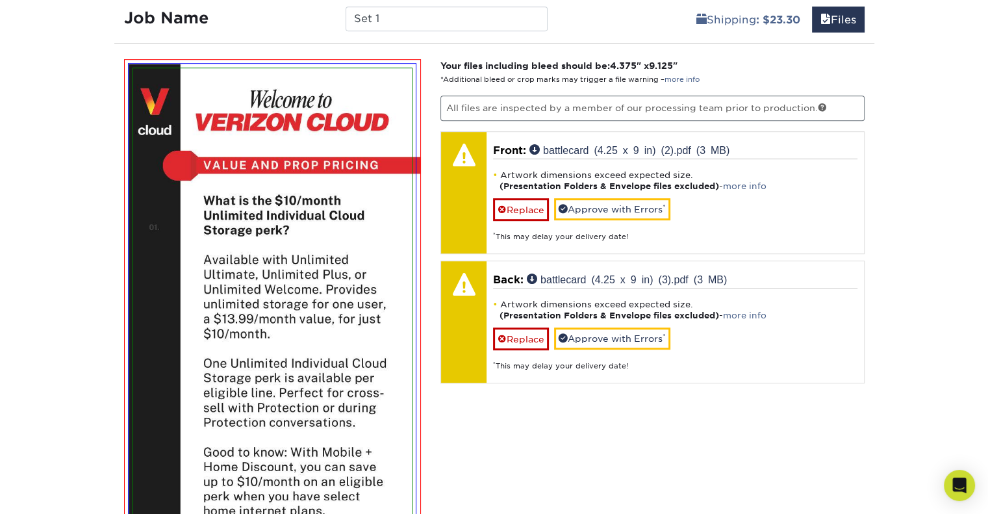
scroll to position [782, 0]
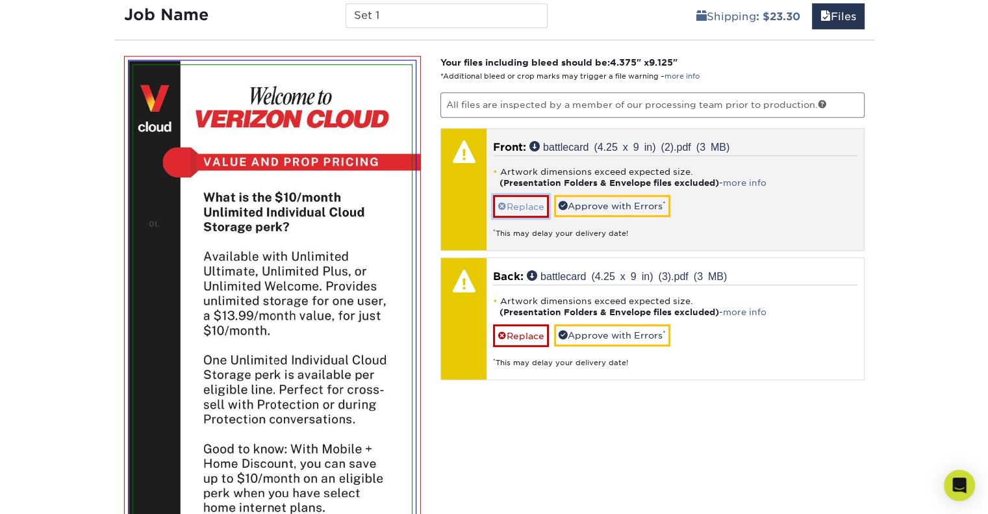
click at [537, 207] on link "Replace" at bounding box center [521, 206] width 56 height 23
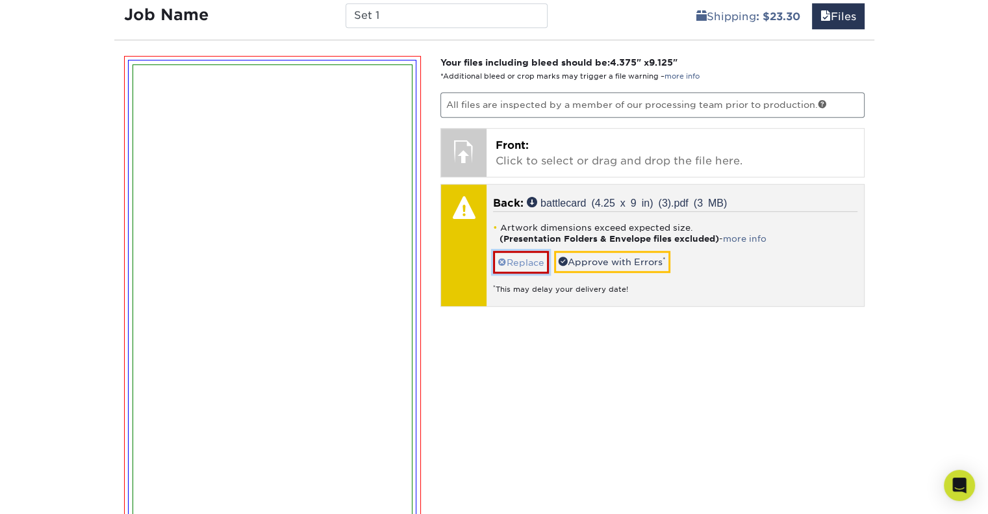
click at [532, 259] on link "Replace" at bounding box center [521, 262] width 56 height 23
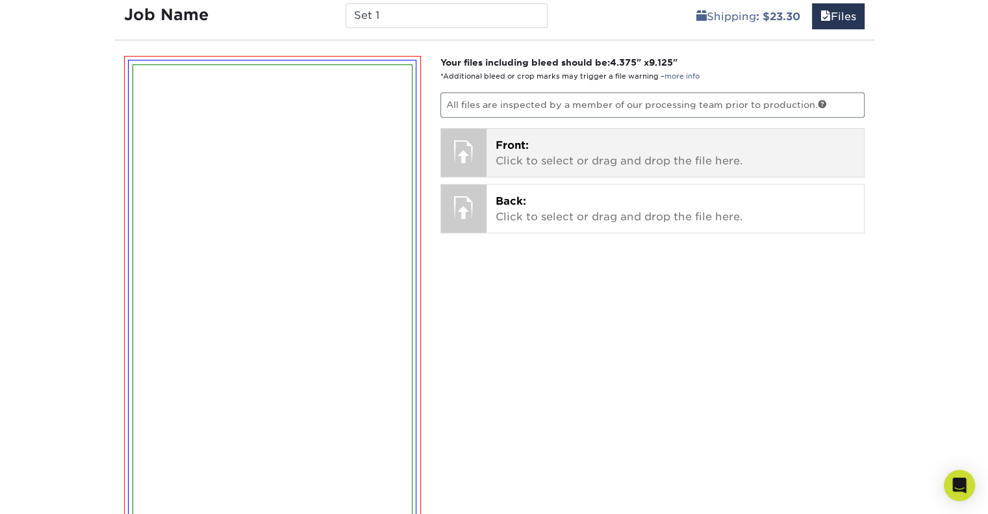
click at [561, 163] on p "Front: Click to select or drag and drop the file here." at bounding box center [675, 153] width 359 height 31
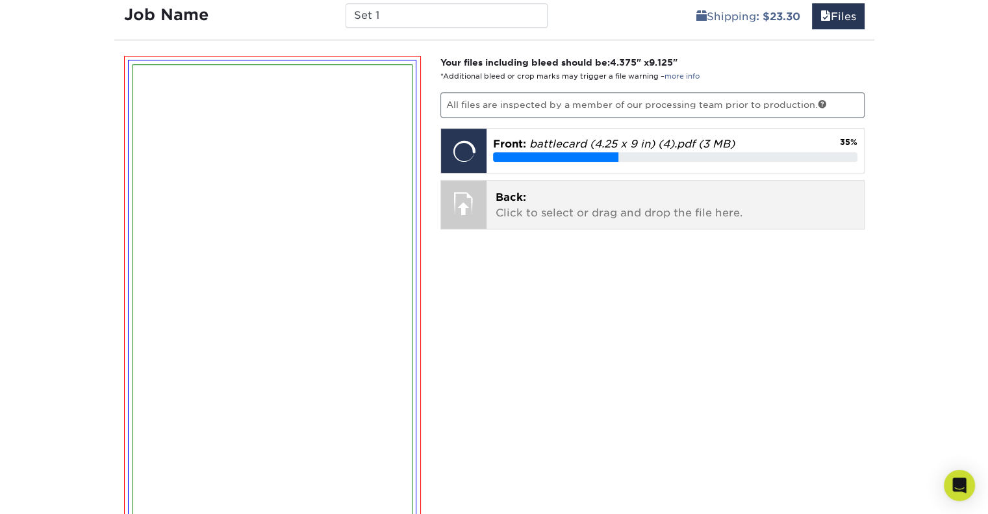
click at [468, 210] on div at bounding box center [463, 203] width 45 height 45
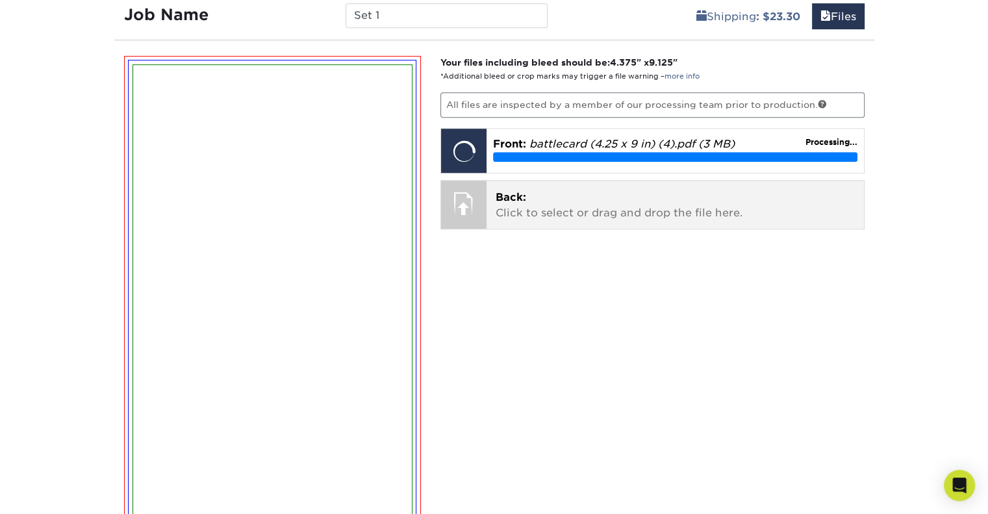
click at [524, 215] on p "Back: Click to select or drag and drop the file here." at bounding box center [675, 205] width 359 height 31
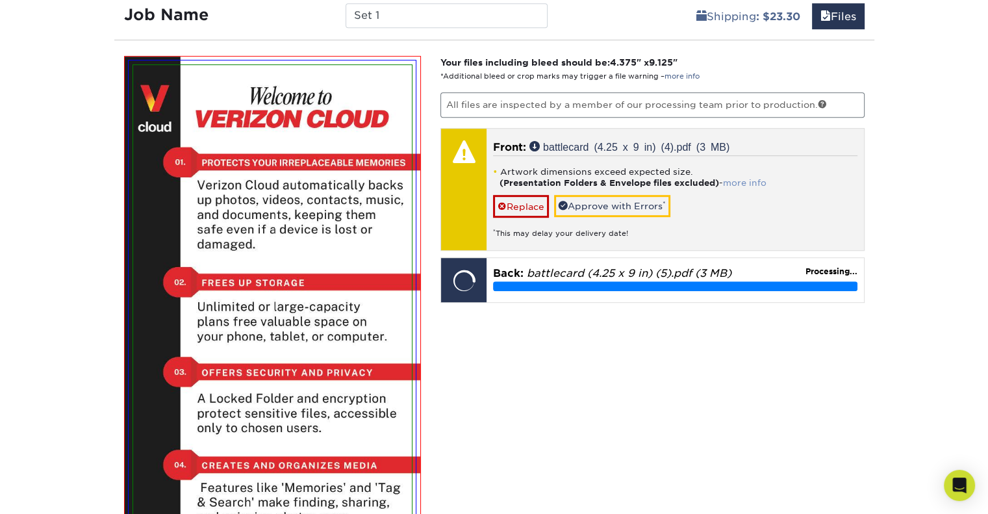
click at [745, 179] on link "more info" at bounding box center [745, 183] width 44 height 10
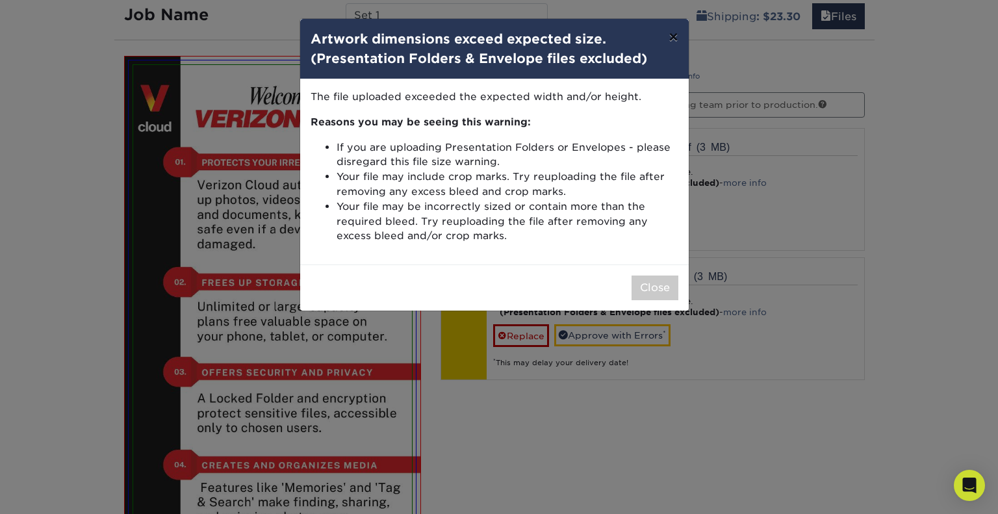
click at [671, 42] on button "×" at bounding box center [673, 37] width 30 height 36
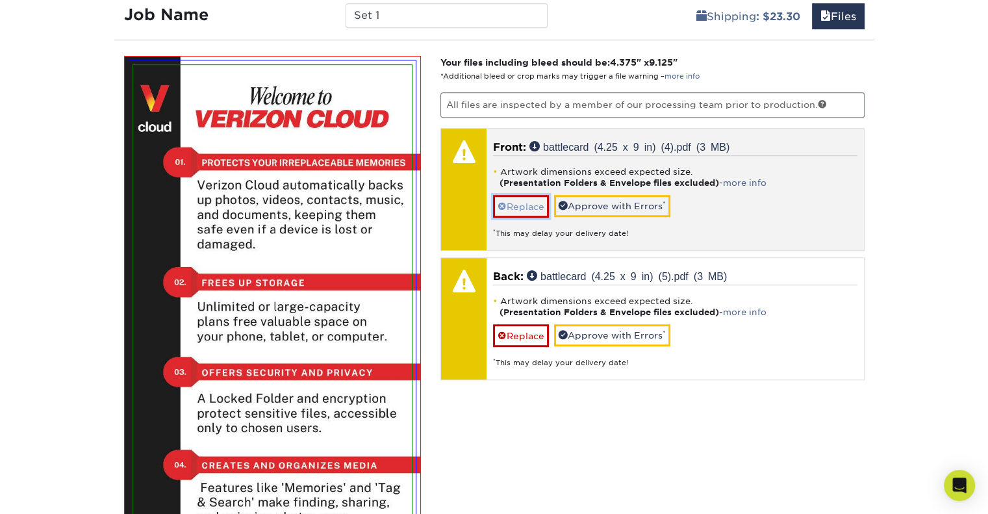
click at [525, 195] on link "Replace" at bounding box center [521, 206] width 56 height 23
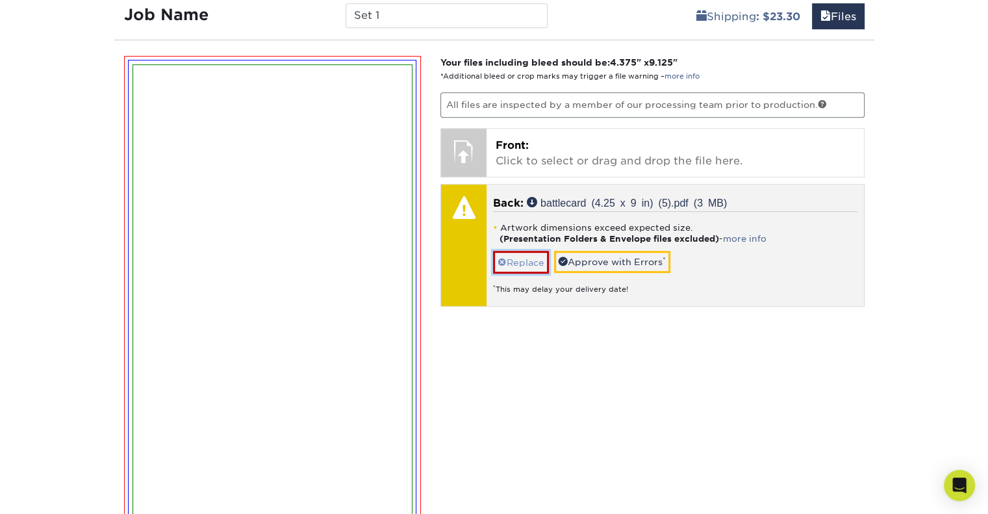
click at [526, 255] on link "Replace" at bounding box center [521, 262] width 56 height 23
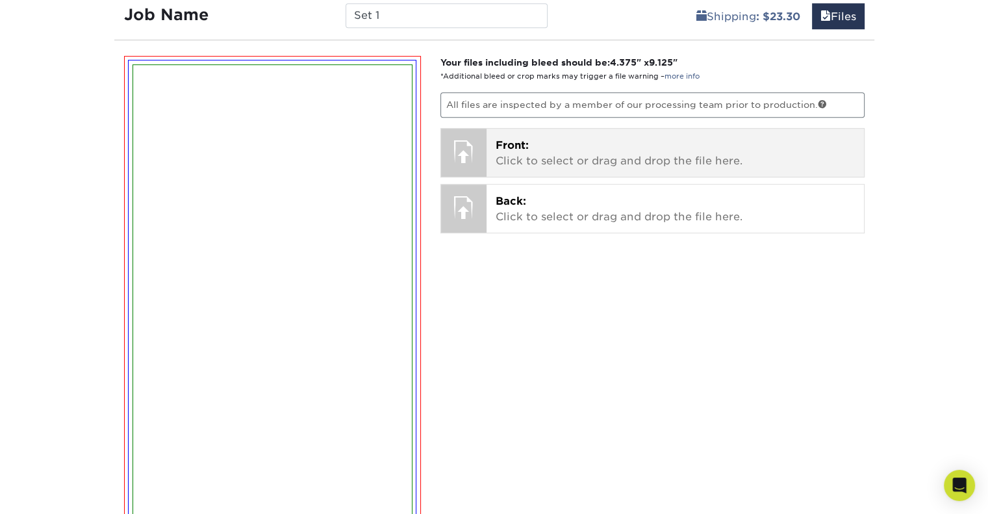
click at [546, 151] on p "Front: Click to select or drag and drop the file here." at bounding box center [675, 153] width 359 height 31
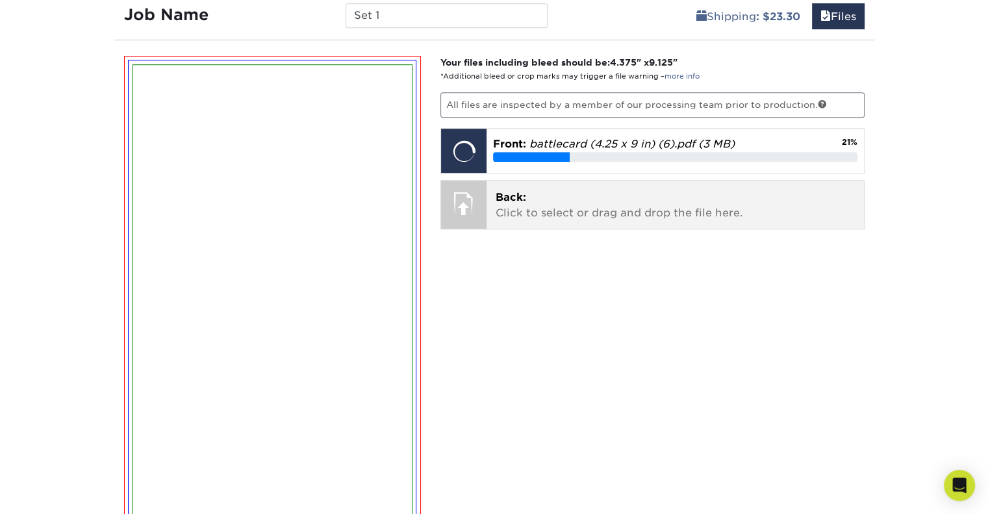
click at [535, 224] on div "Back: Click to select or drag and drop the file here. Choose file battlecard (4…" at bounding box center [676, 205] width 378 height 48
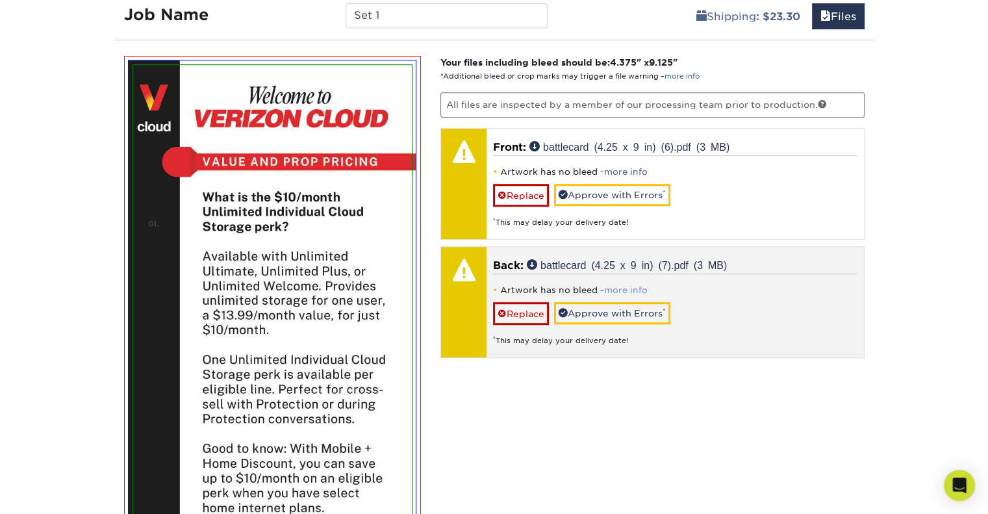
click at [621, 287] on link "more info" at bounding box center [626, 290] width 44 height 10
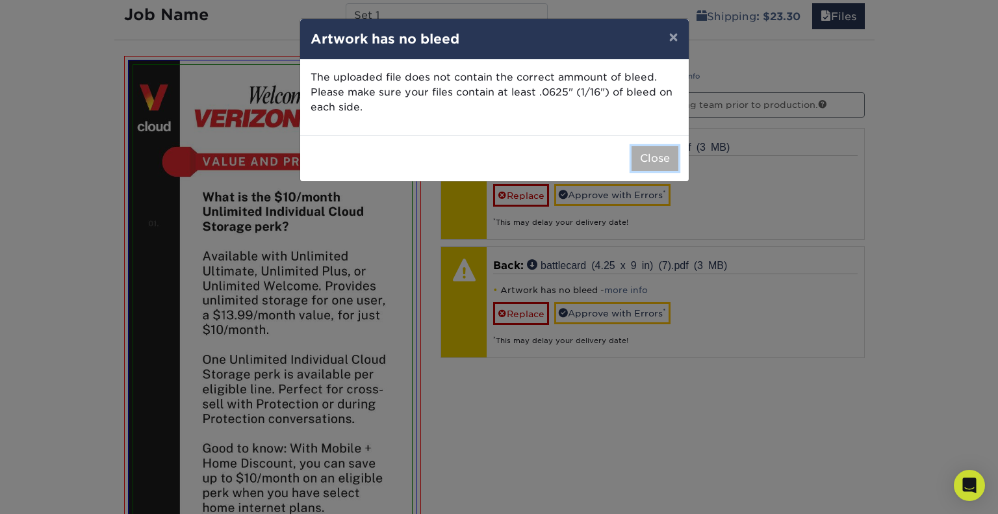
click at [642, 158] on button "Close" at bounding box center [655, 158] width 47 height 25
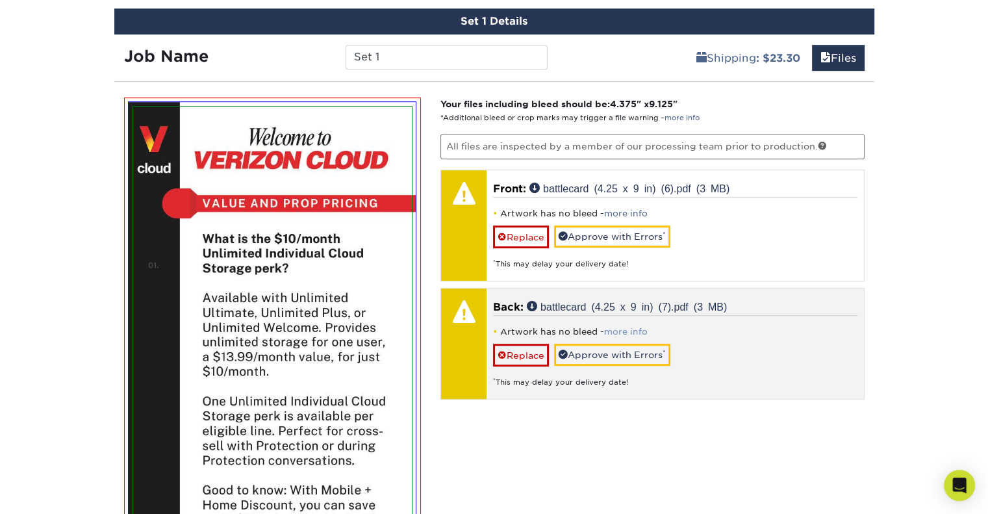
scroll to position [741, 0]
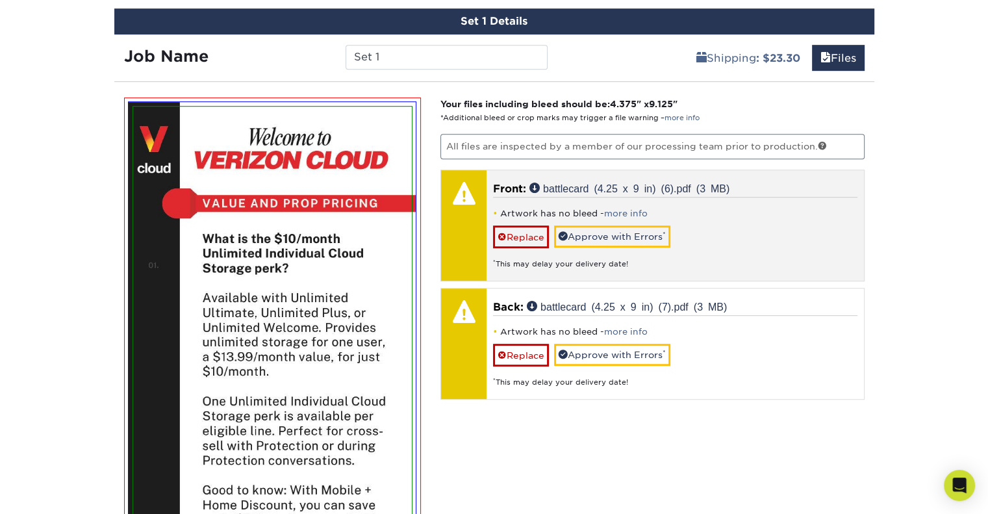
click at [538, 248] on div "* This may delay your delivery date!" at bounding box center [675, 258] width 365 height 21
click at [530, 227] on link "Replace" at bounding box center [521, 237] width 56 height 23
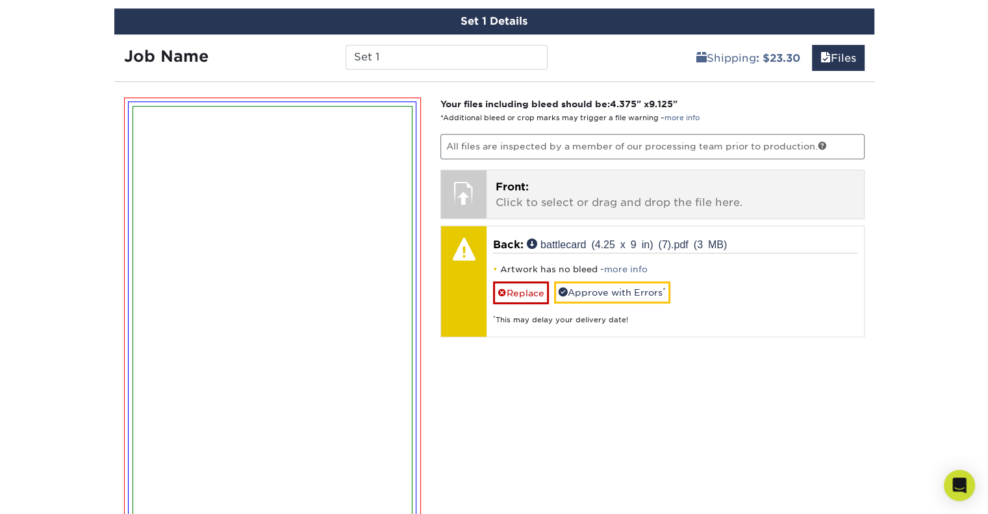
click at [524, 202] on p "Front: Click to select or drag and drop the file here." at bounding box center [675, 194] width 359 height 31
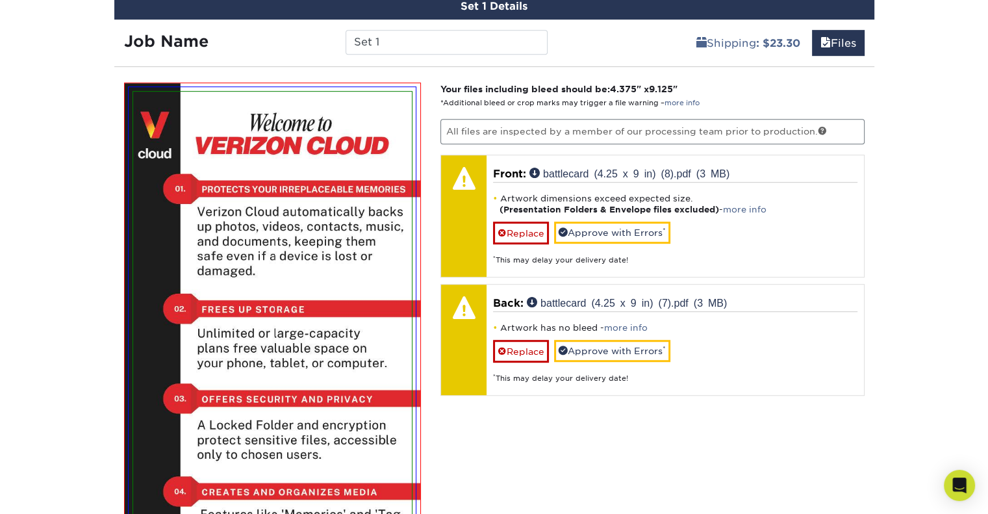
scroll to position [756, 0]
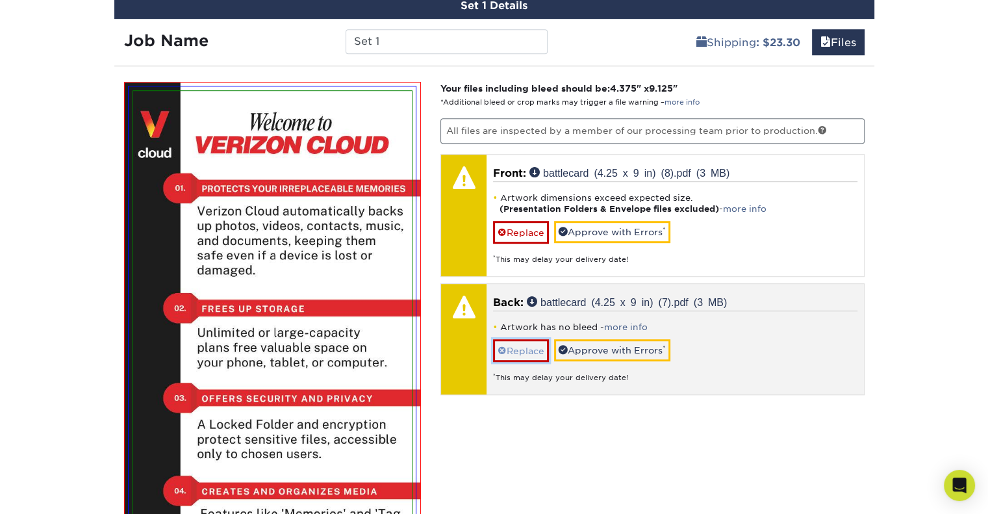
click at [542, 344] on link "Replace" at bounding box center [521, 350] width 56 height 23
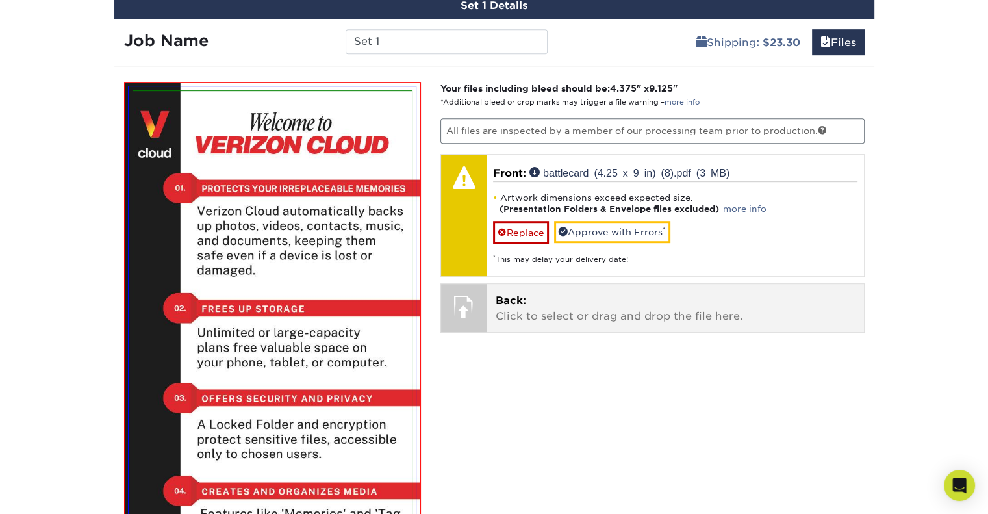
click at [536, 302] on p "Back: Click to select or drag and drop the file here." at bounding box center [675, 308] width 359 height 31
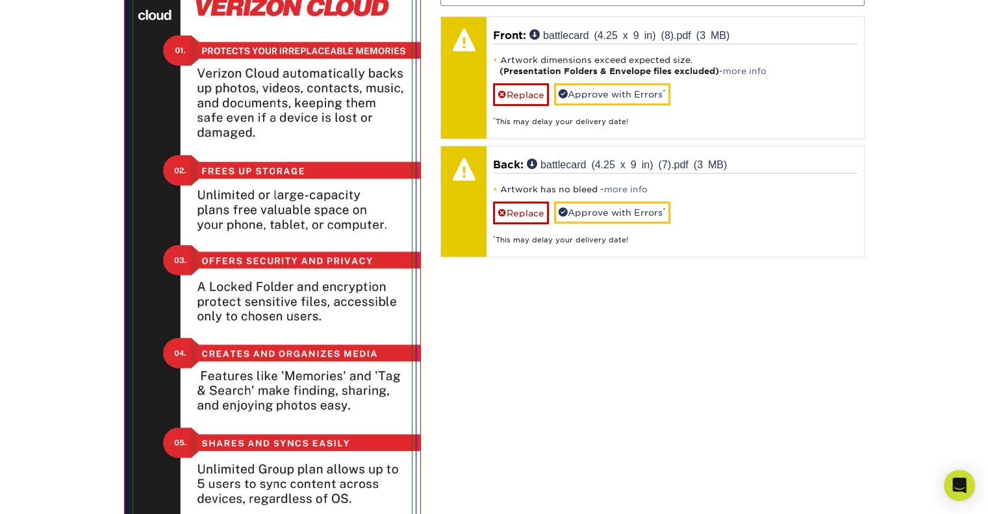
scroll to position [884, 0]
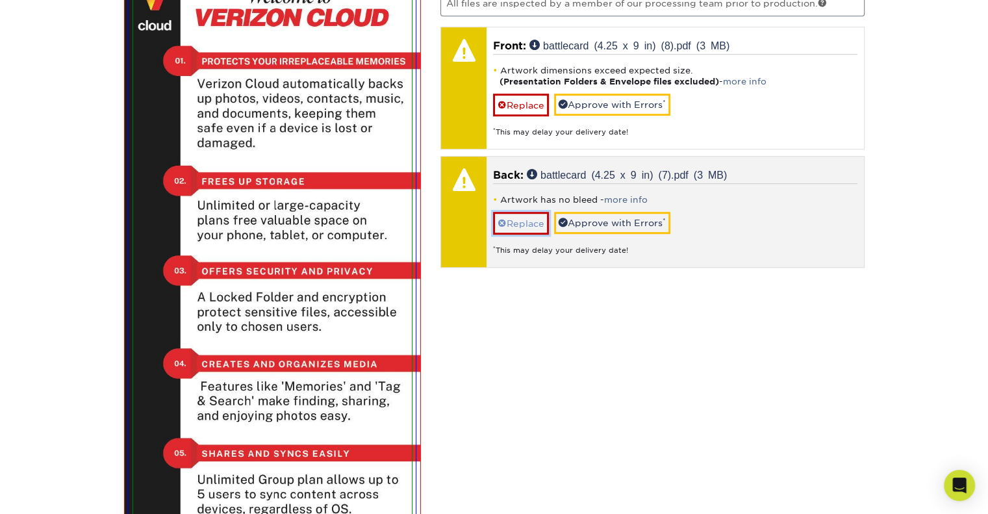
click at [533, 223] on link "Replace" at bounding box center [521, 223] width 56 height 23
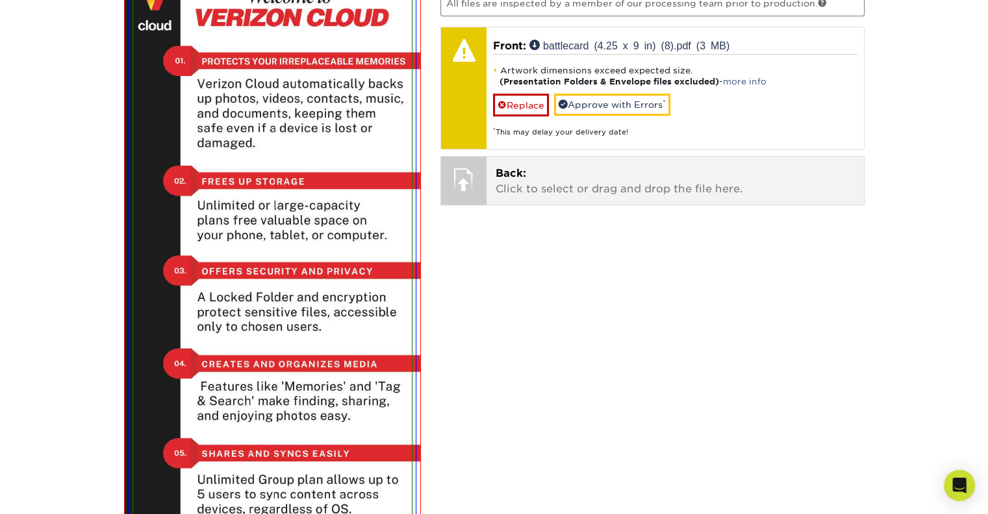
click at [537, 179] on p "Back: Click to select or drag and drop the file here." at bounding box center [675, 181] width 359 height 31
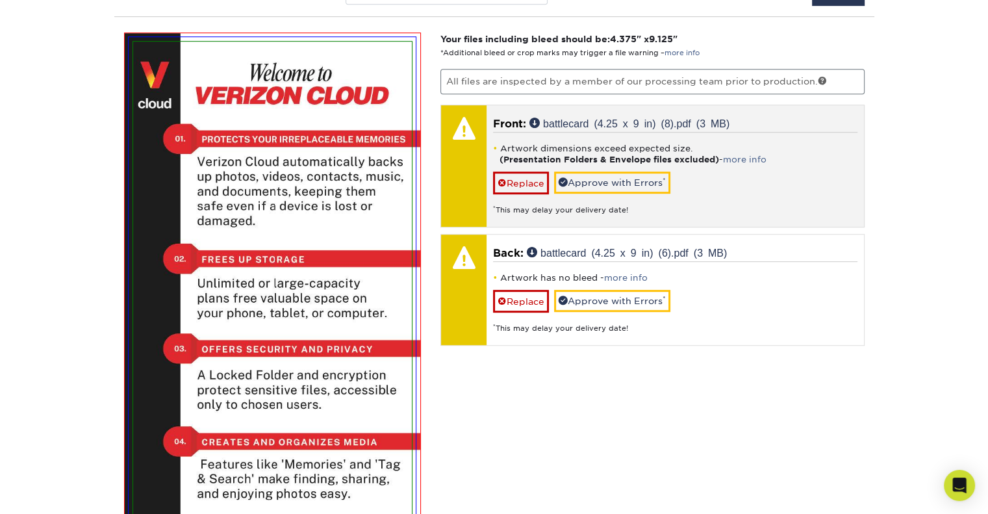
scroll to position [838, 0]
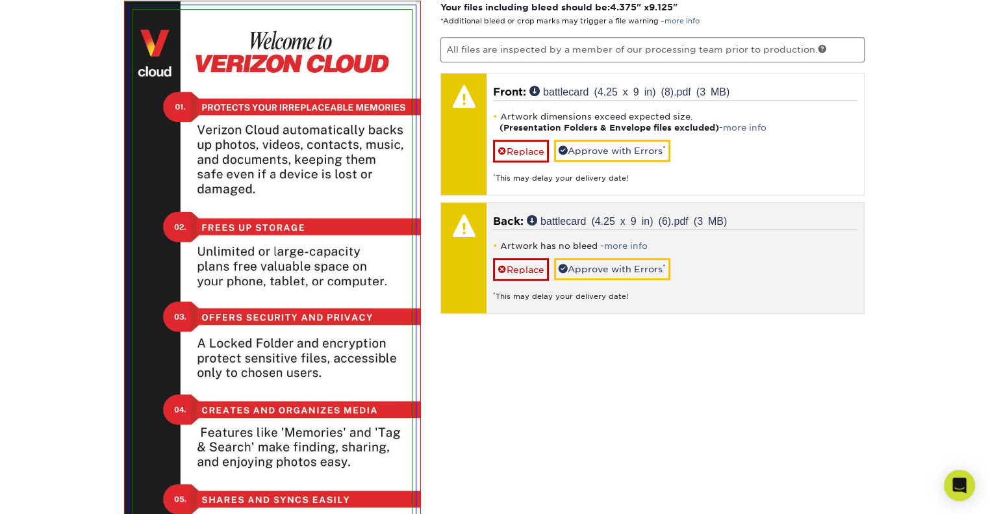
click at [525, 249] on div "Artwork has no bleed - more info Replace Approve with Errors * * This may delay…" at bounding box center [675, 265] width 365 height 73
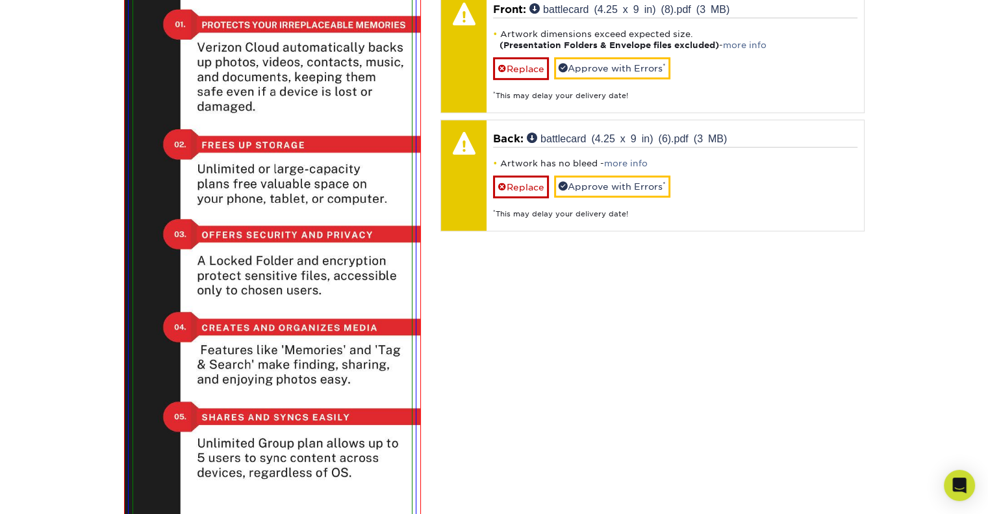
scroll to position [915, 0]
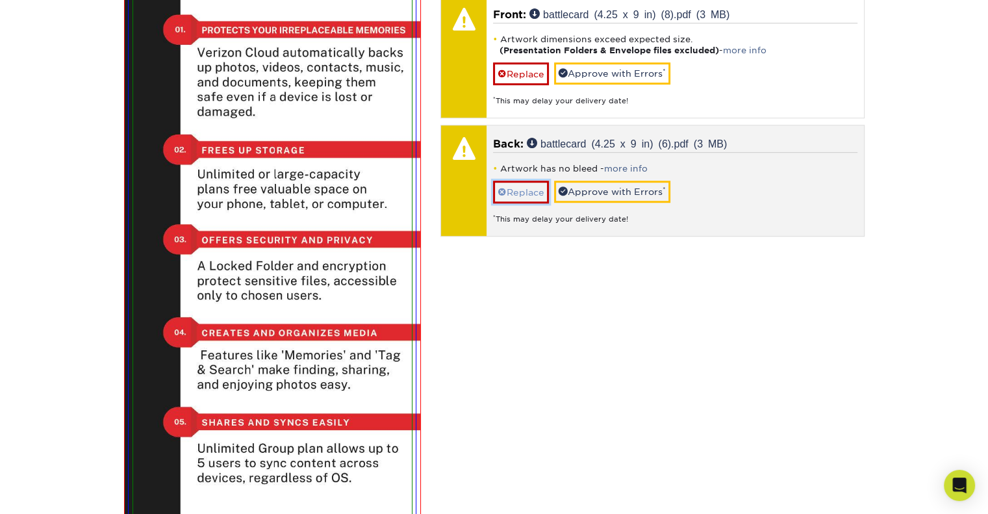
click at [515, 193] on link "Replace" at bounding box center [521, 192] width 56 height 23
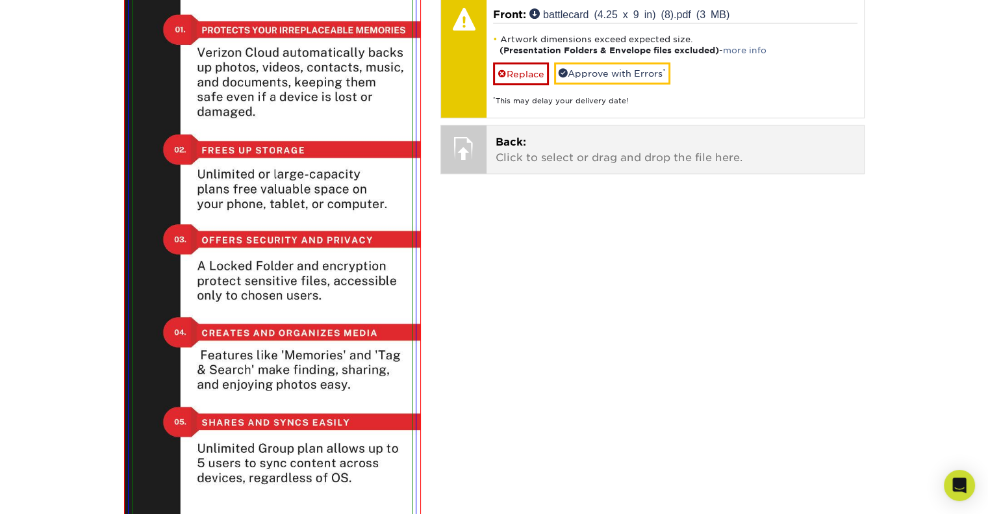
click at [528, 161] on p "Back: Click to select or drag and drop the file here." at bounding box center [675, 150] width 359 height 31
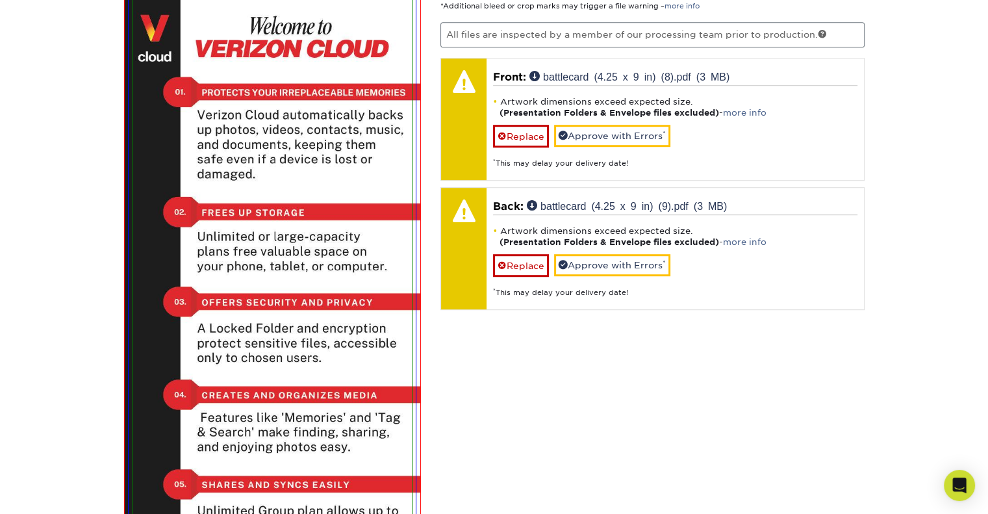
scroll to position [896, 0]
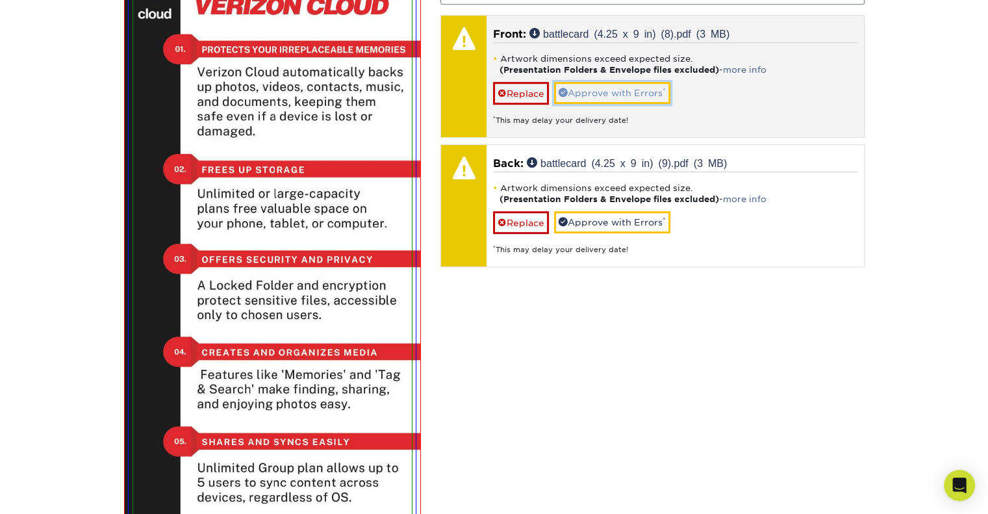
click at [648, 86] on link "Approve with Errors *" at bounding box center [612, 93] width 116 height 22
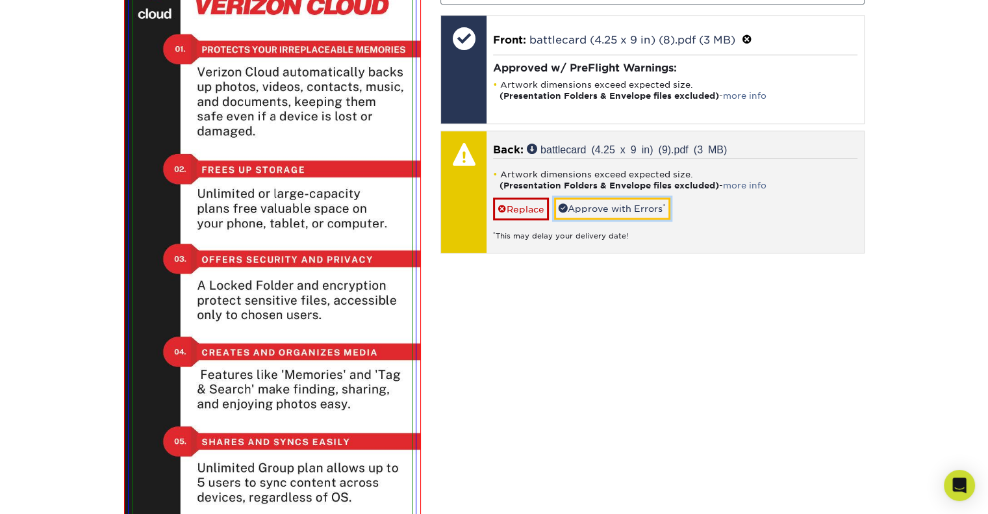
click at [638, 215] on link "Approve with Errors *" at bounding box center [612, 209] width 116 height 22
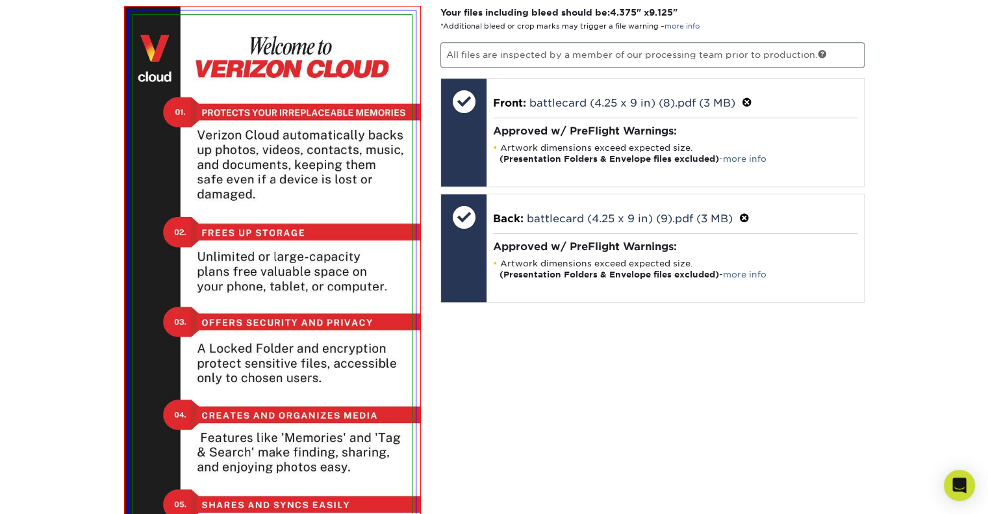
scroll to position [817, 0]
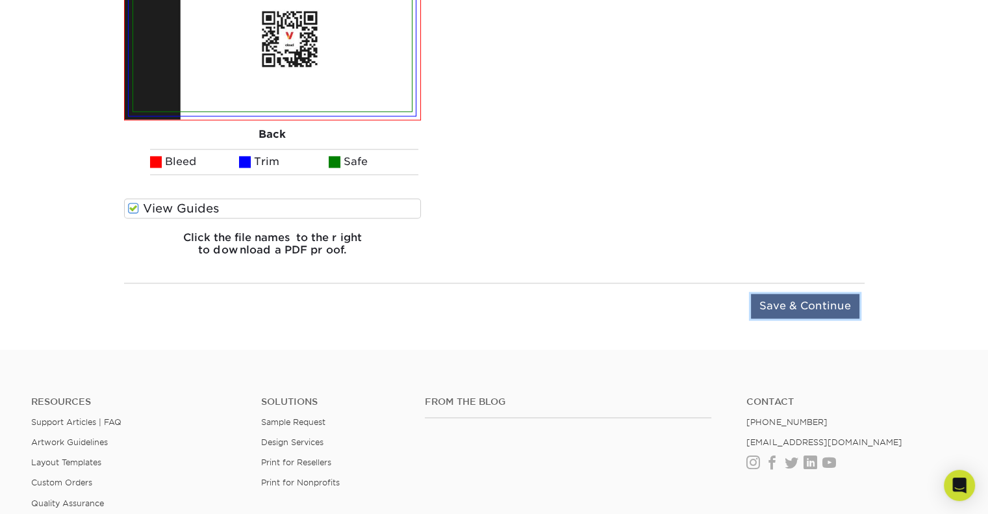
click at [814, 311] on input "Save & Continue" at bounding box center [805, 306] width 109 height 25
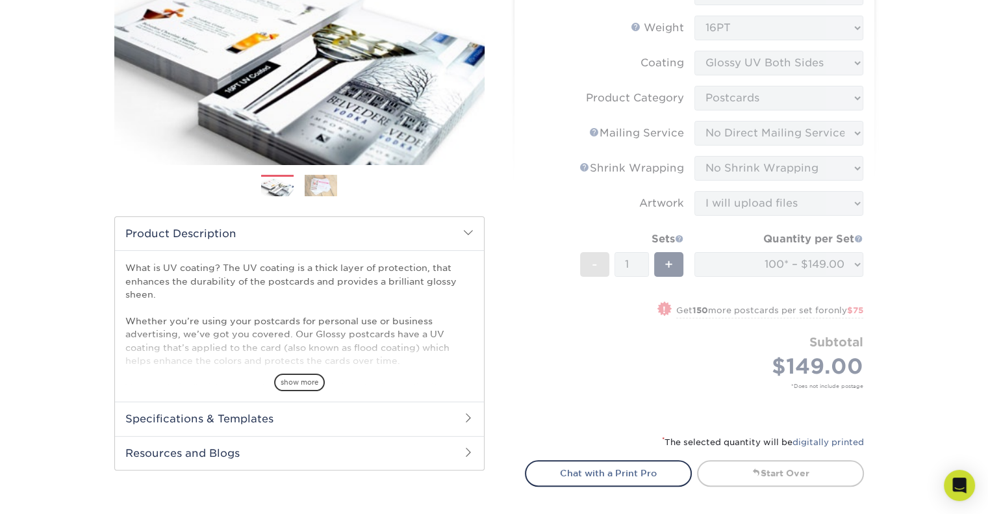
scroll to position [239, 0]
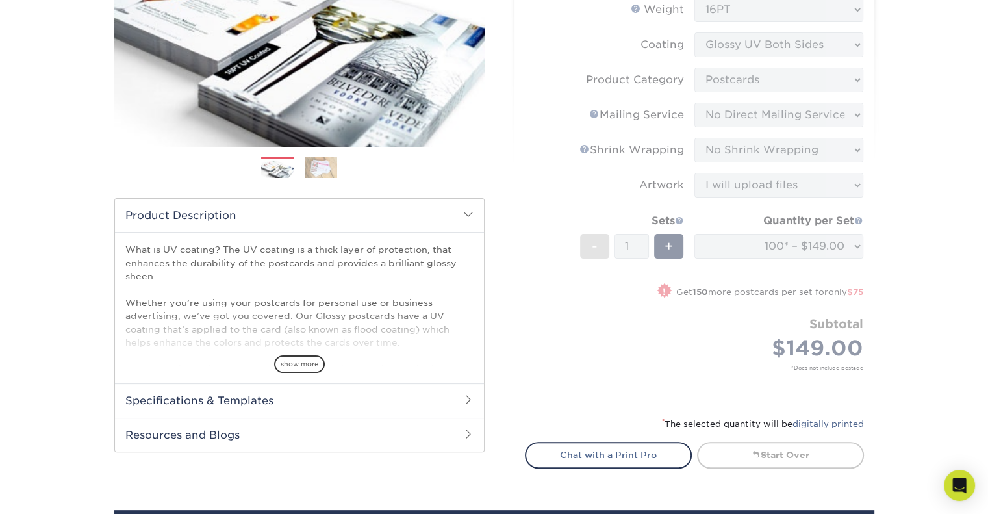
click at [567, 352] on form "Sizes Help Sizes Please Select 1.5" x 7" 2" x 4" 2" x 6" 2" x 7" 2" x 8" 2.12" …" at bounding box center [694, 164] width 339 height 474
click at [758, 248] on form "Sizes Help Sizes Please Select 1.5" x 7" 2" x 4" 2" x 6" 2" x 7" 2" x 8" 2.12" …" at bounding box center [694, 164] width 339 height 474
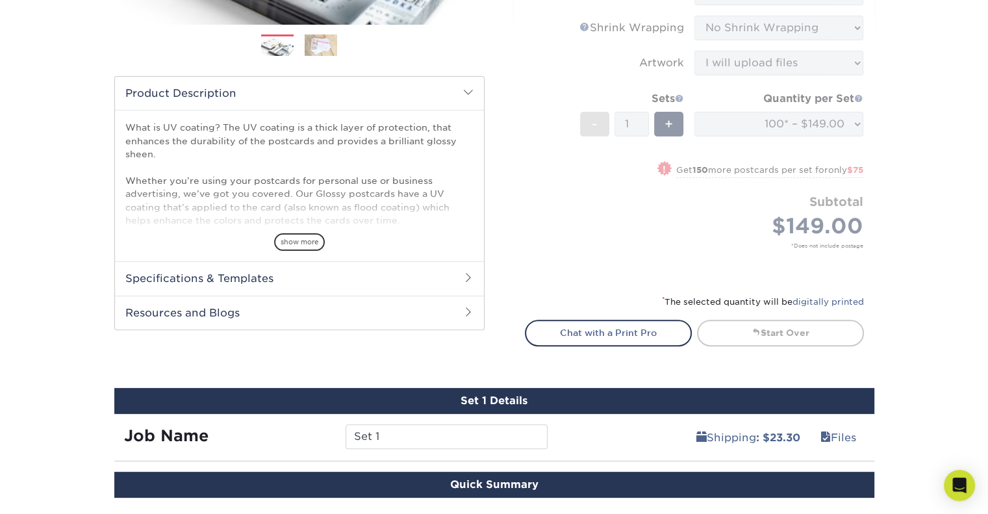
scroll to position [387, 0]
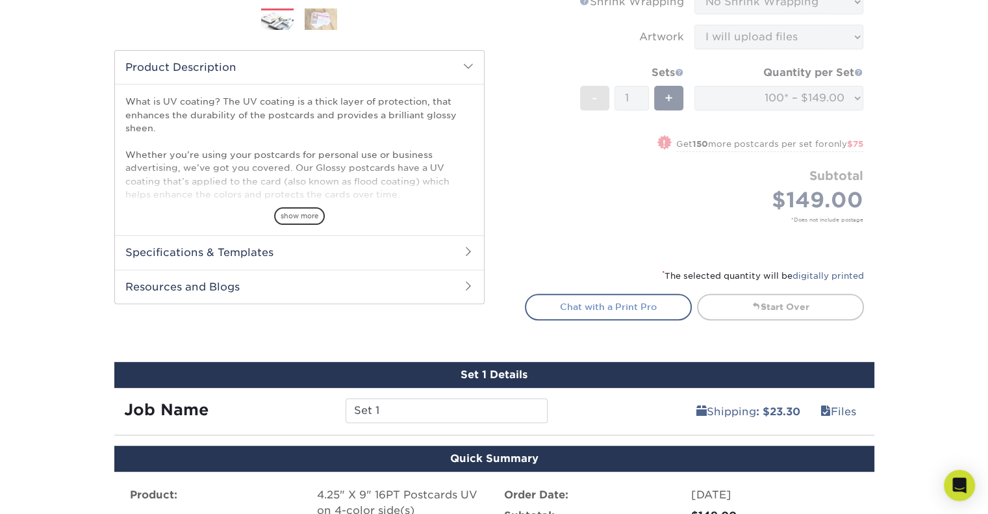
click at [597, 316] on link "Chat with a Print Pro" at bounding box center [608, 307] width 167 height 26
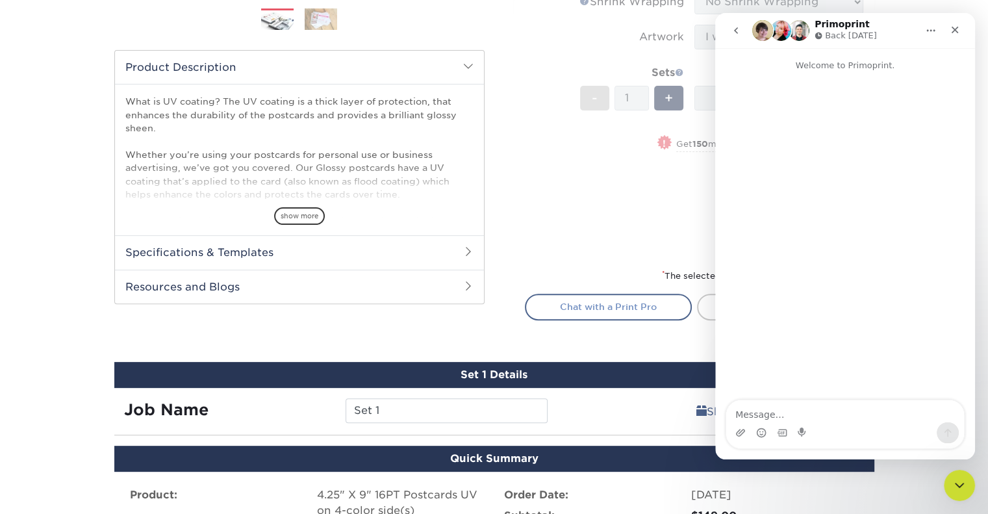
scroll to position [0, 0]
click at [955, 40] on div "Close" at bounding box center [955, 29] width 23 height 23
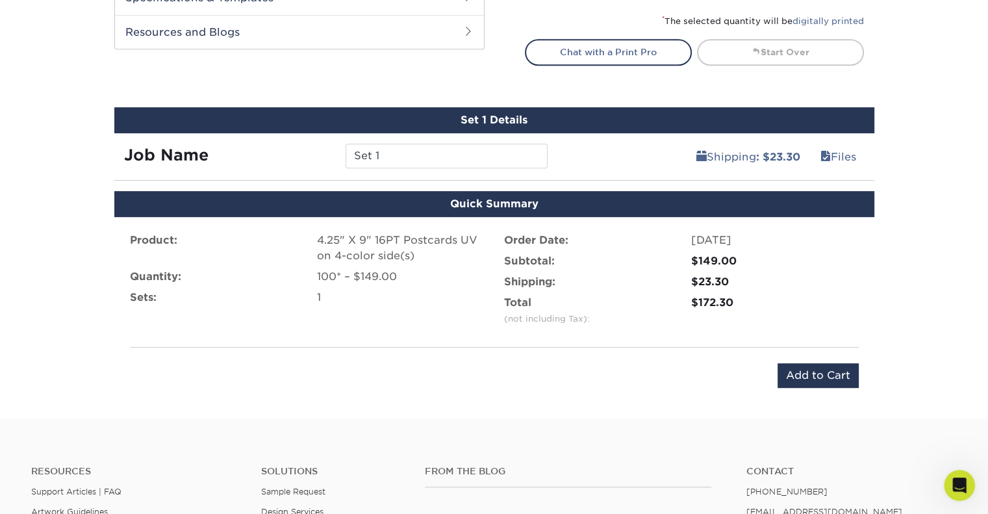
scroll to position [619, 0]
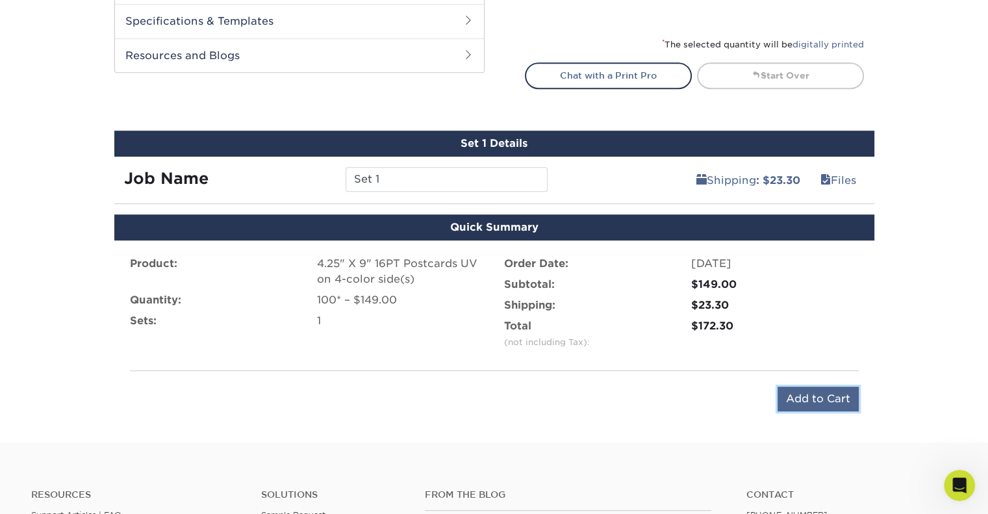
click at [814, 400] on input "Add to Cart" at bounding box center [818, 399] width 81 height 25
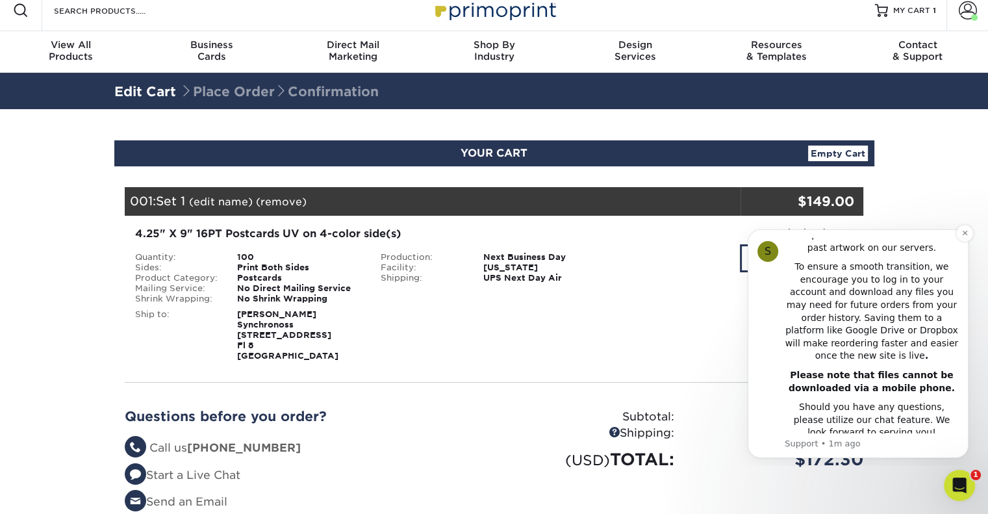
scroll to position [10, 0]
click at [955, 6] on link "Account" at bounding box center [968, 11] width 42 height 42
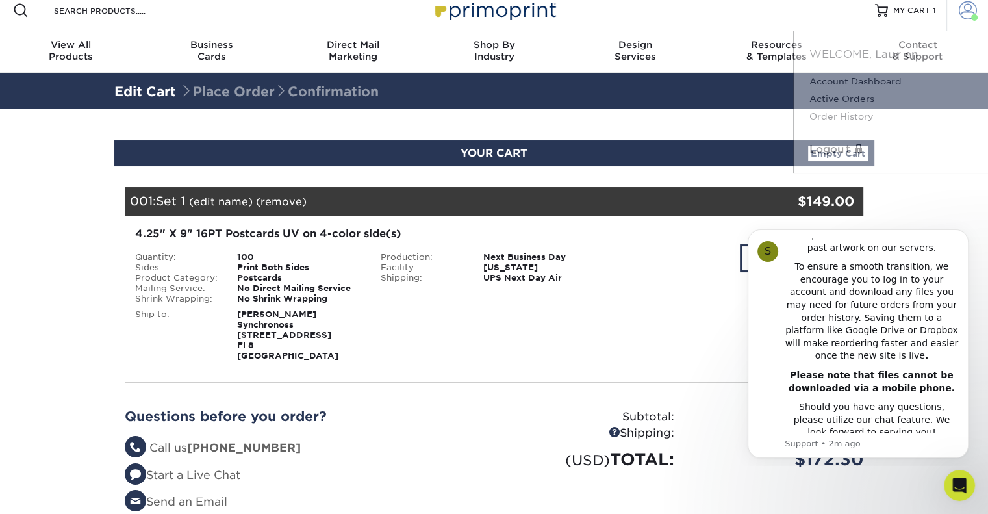
click at [955, 6] on link "Account" at bounding box center [968, 11] width 42 height 42
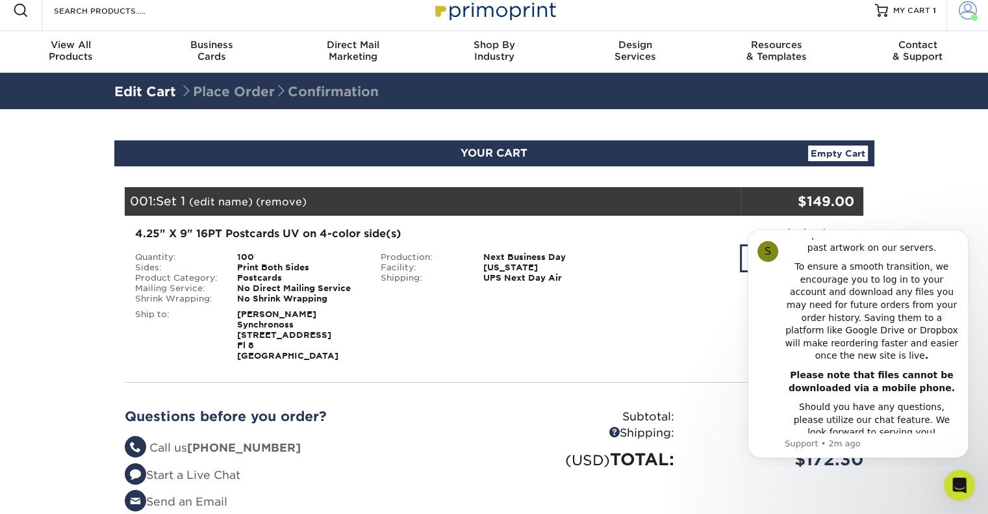
click at [955, 6] on link "Account" at bounding box center [968, 11] width 42 height 42
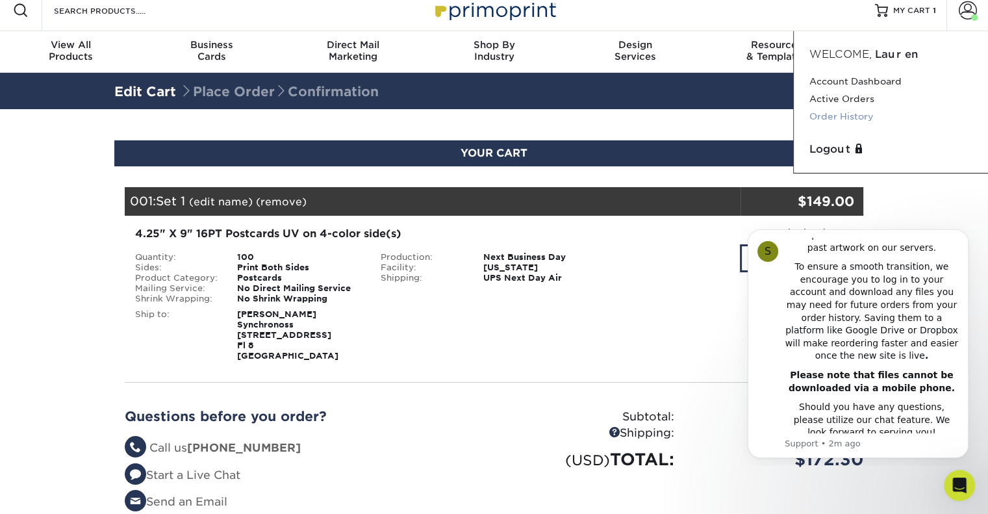
click at [861, 114] on link "Order History" at bounding box center [891, 117] width 163 height 18
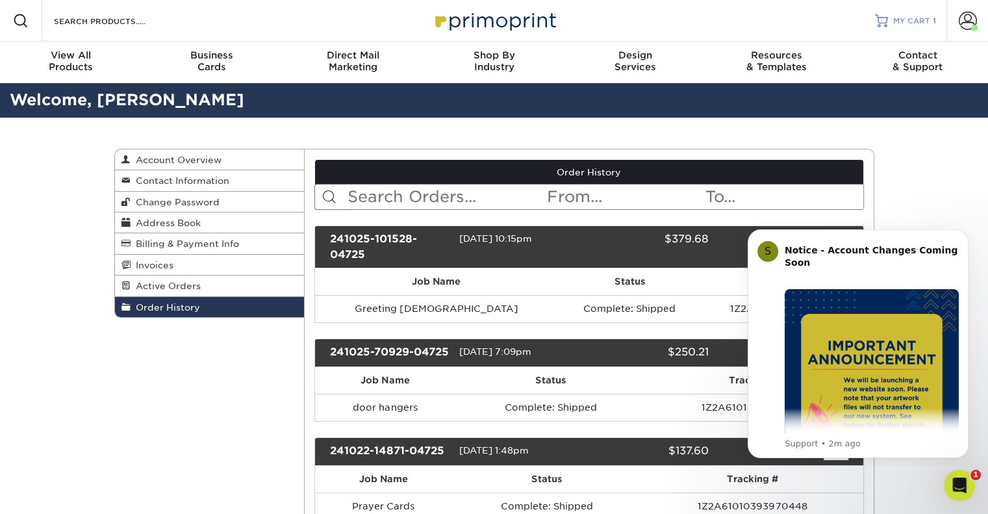
click at [912, 21] on span "MY CART" at bounding box center [912, 21] width 37 height 11
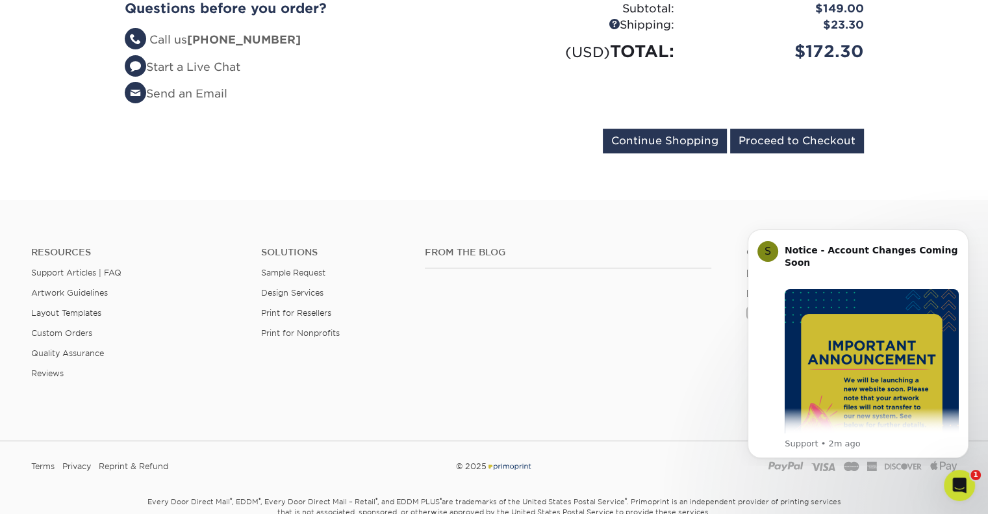
scroll to position [484, 0]
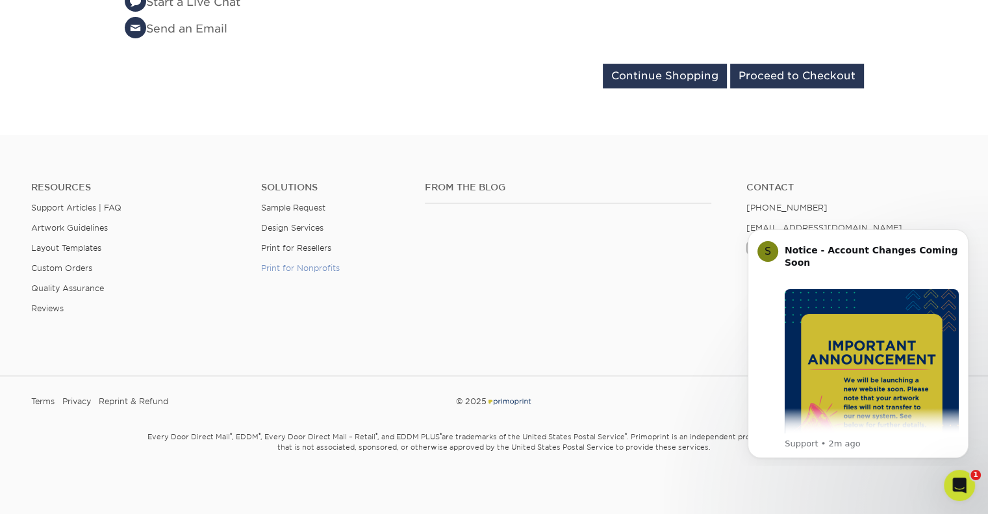
click at [339, 271] on link "Print for Nonprofits" at bounding box center [300, 268] width 79 height 10
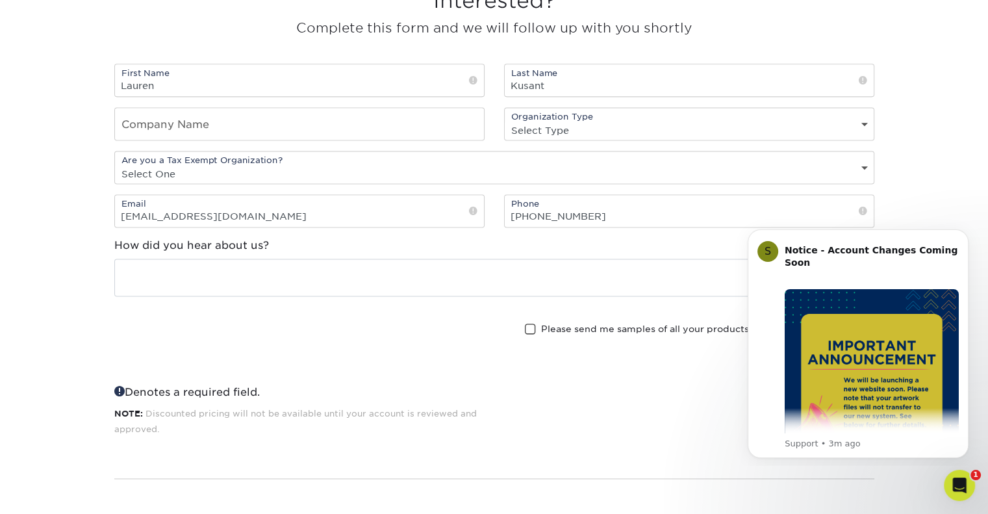
scroll to position [1759, 0]
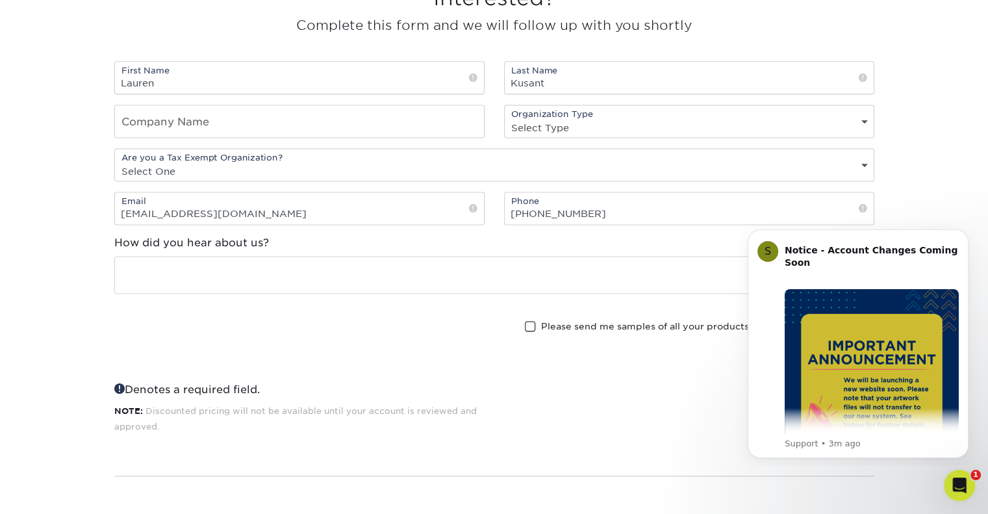
click at [363, 157] on div "Are you a Tax Exempt Organization? Select One Yes No" at bounding box center [494, 164] width 760 height 33
click at [363, 158] on div "Are you a Tax Exempt Organization? Select One Yes No" at bounding box center [494, 164] width 760 height 33
click at [860, 162] on select "Select One Yes No" at bounding box center [494, 171] width 759 height 19
select select "yes"
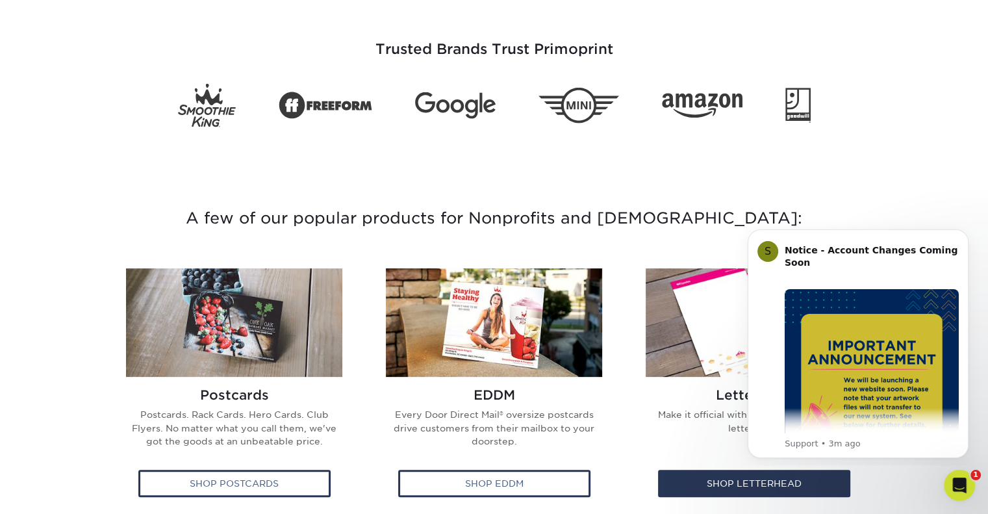
scroll to position [0, 0]
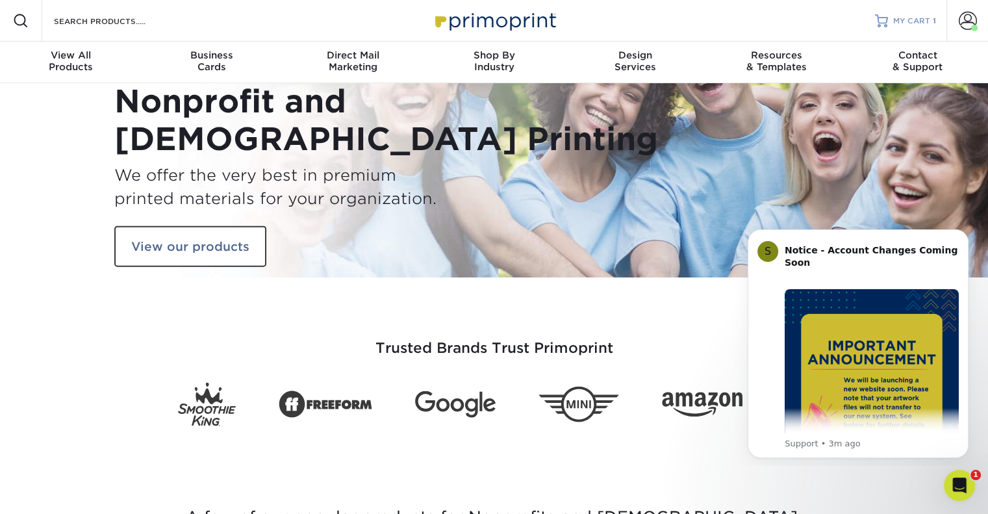
click at [916, 27] on link "MY CART 1" at bounding box center [905, 21] width 61 height 42
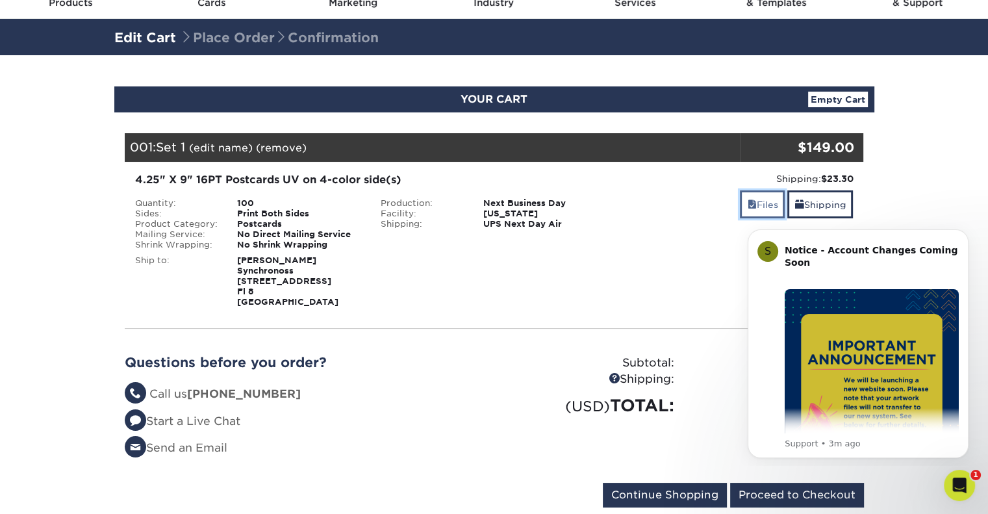
click at [744, 214] on link "Files" at bounding box center [762, 204] width 45 height 28
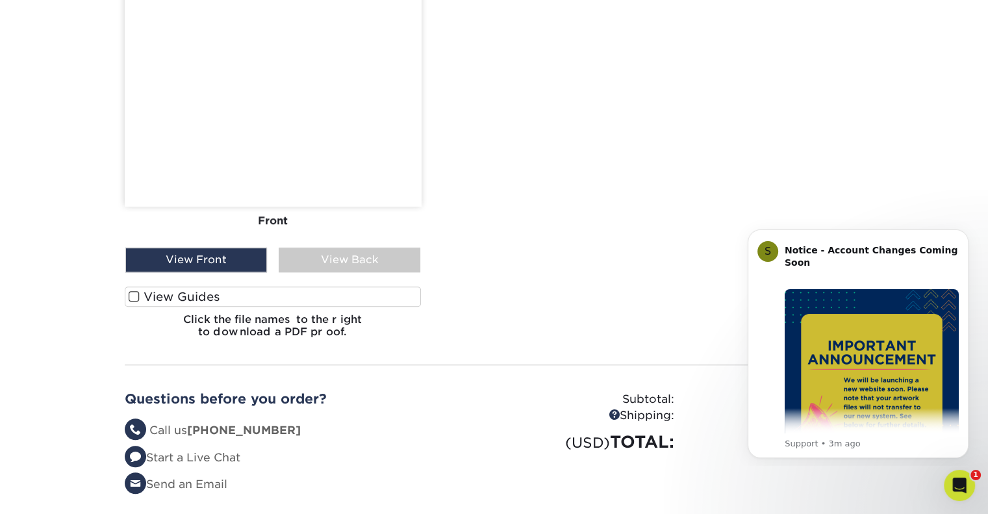
scroll to position [786, 0]
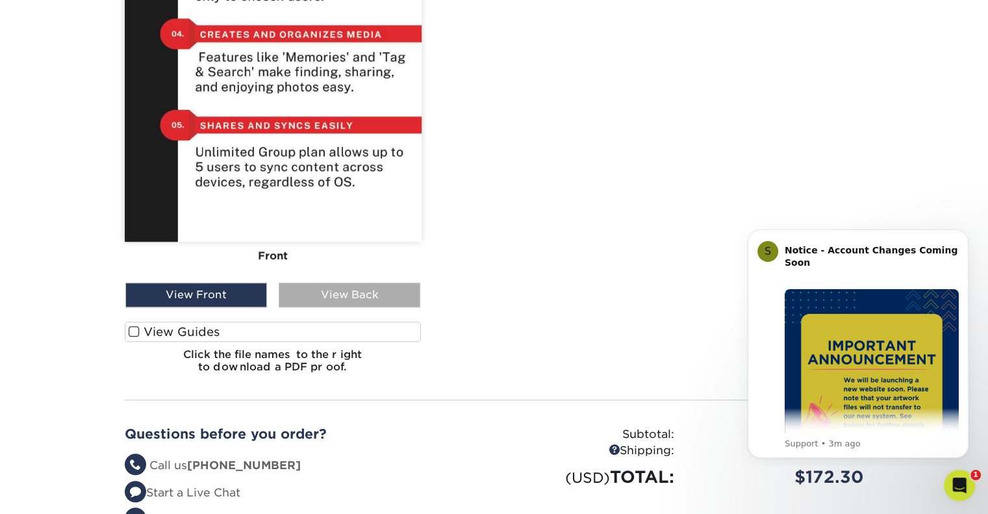
click at [400, 301] on div "View Back" at bounding box center [350, 295] width 142 height 25
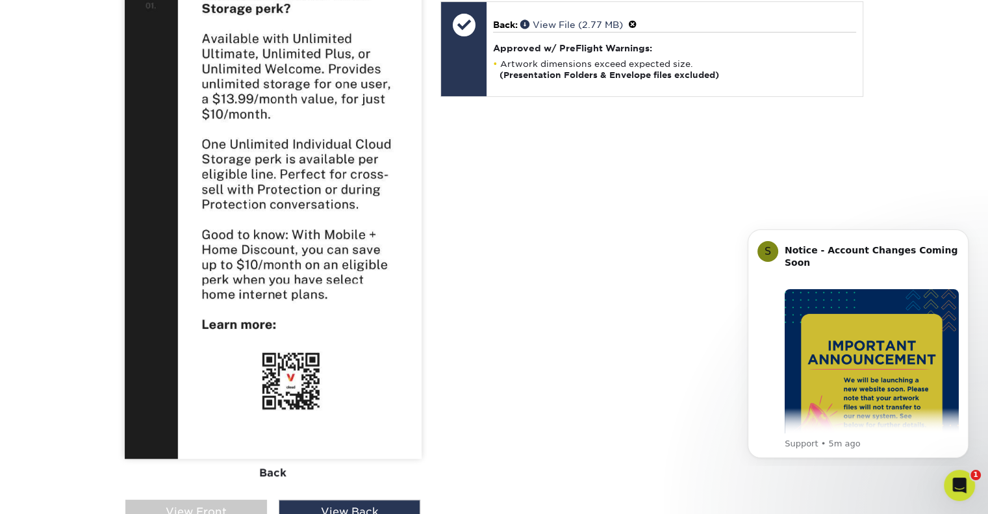
scroll to position [569, 0]
click at [233, 497] on div "Front Back" at bounding box center [273, 169] width 297 height 661
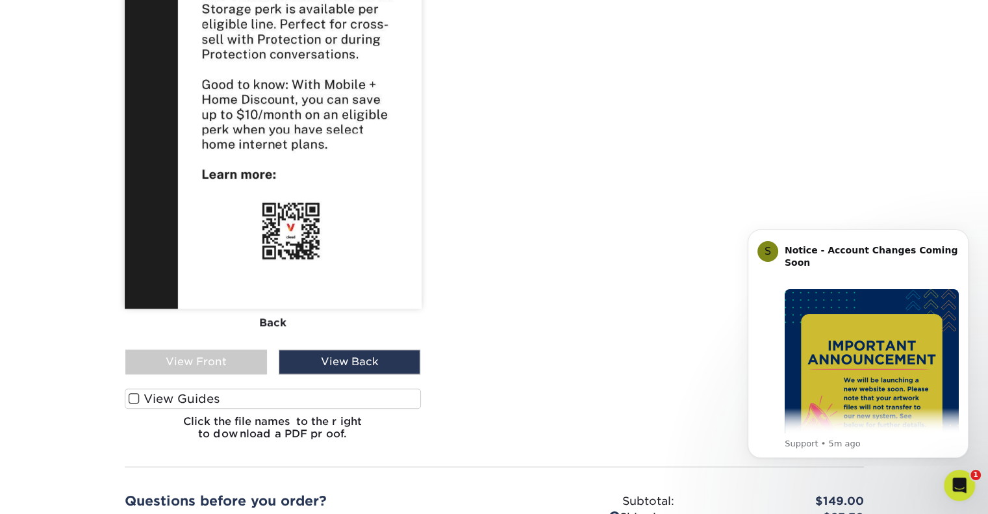
scroll to position [793, 0]
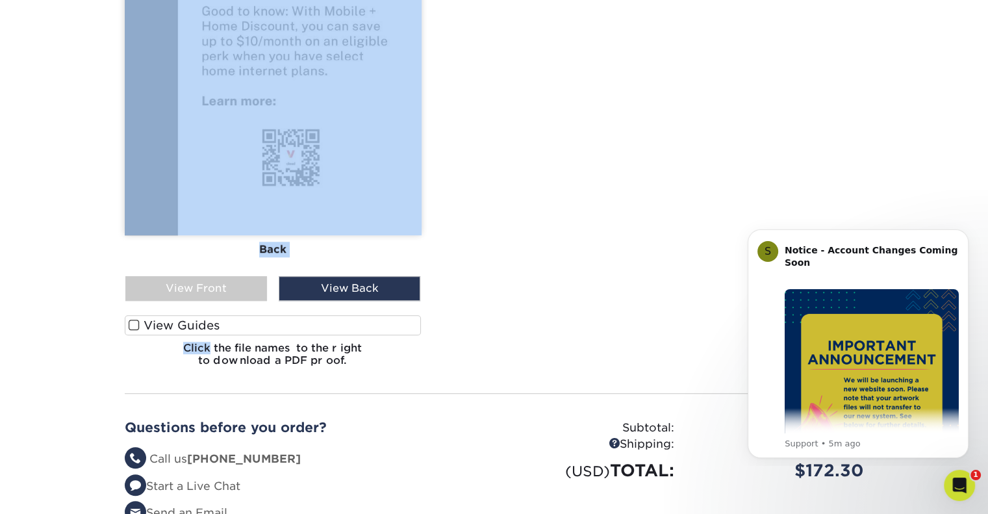
drag, startPoint x: 233, startPoint y: 497, endPoint x: 265, endPoint y: 310, distance: 189.2
click at [237, 296] on div "View Front" at bounding box center [196, 288] width 142 height 25
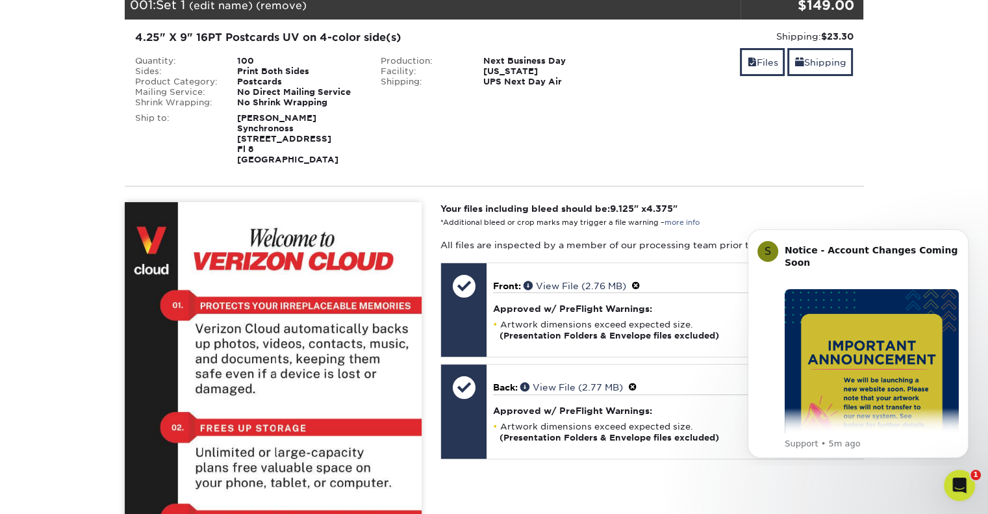
scroll to position [207, 0]
